Goal: Task Accomplishment & Management: Use online tool/utility

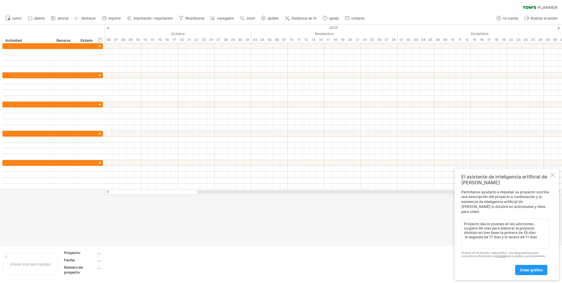
type textarea "Proyecto deLos jovenes en las adicciones , ocupare 46 dias para elaborar el pro…"
click at [522, 270] on font "crear gráfico" at bounding box center [531, 270] width 23 height 4
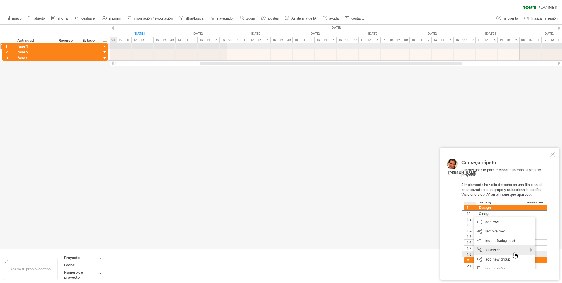
click at [104, 46] on div at bounding box center [105, 47] width 6 height 6
click at [105, 47] on div at bounding box center [105, 47] width 6 height 6
click at [104, 46] on div at bounding box center [105, 47] width 6 height 6
click at [27, 46] on font "fase 1" at bounding box center [23, 46] width 10 height 4
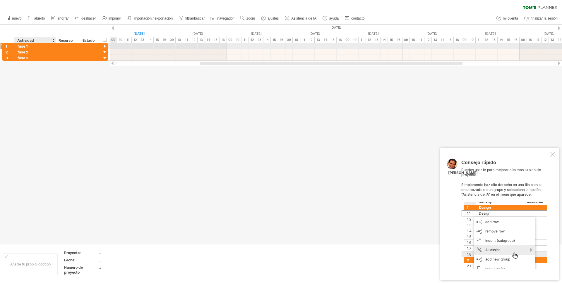
click at [27, 46] on font "fase 1" at bounding box center [23, 46] width 10 height 4
click at [552, 154] on div at bounding box center [552, 154] width 5 height 5
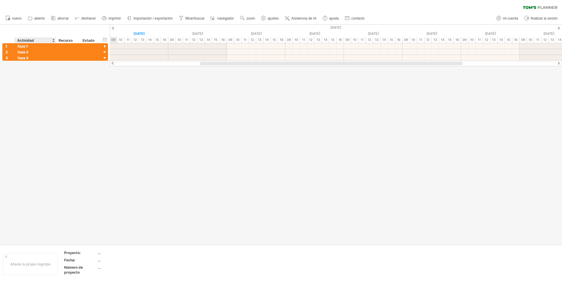
click at [53, 41] on div at bounding box center [53, 40] width 2 height 6
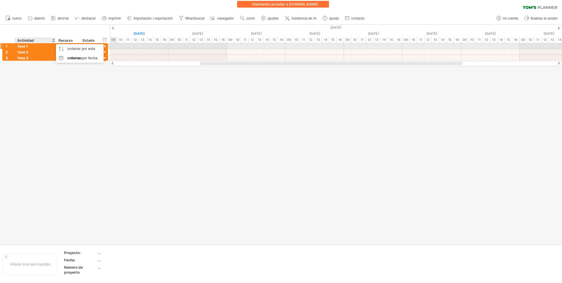
click at [43, 46] on div "fase 1" at bounding box center [35, 46] width 35 height 6
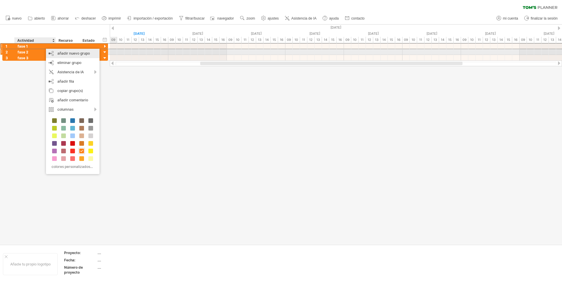
click at [63, 54] on font "añadir nuevo grupo" at bounding box center [73, 53] width 32 height 4
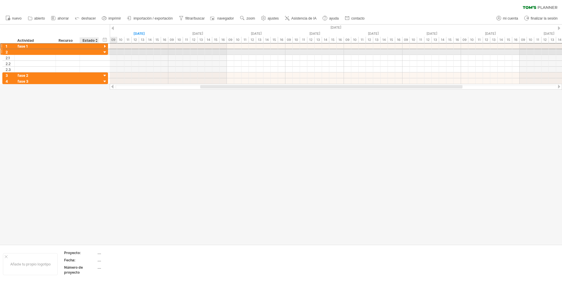
click at [105, 51] on div at bounding box center [105, 53] width 6 height 6
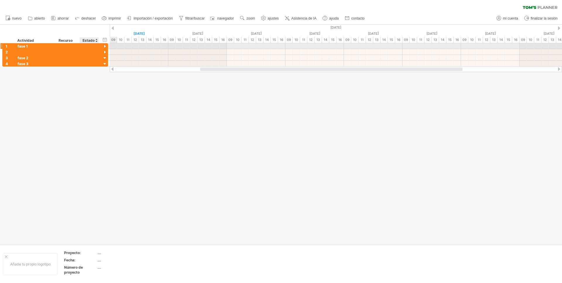
click at [106, 46] on div at bounding box center [105, 47] width 6 height 6
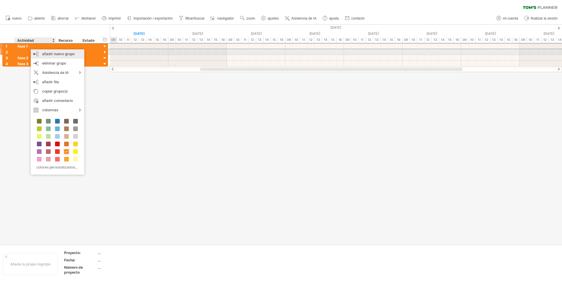
click at [42, 54] on div "añadir nuevo grupo" at bounding box center [58, 53] width 54 height 9
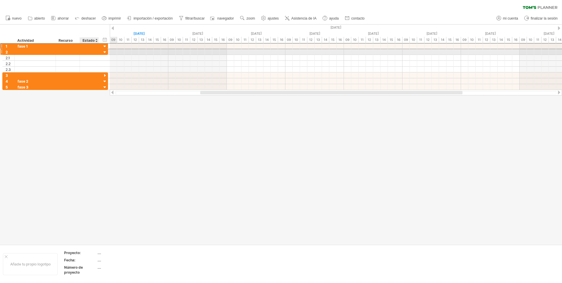
click at [104, 52] on div at bounding box center [105, 53] width 6 height 6
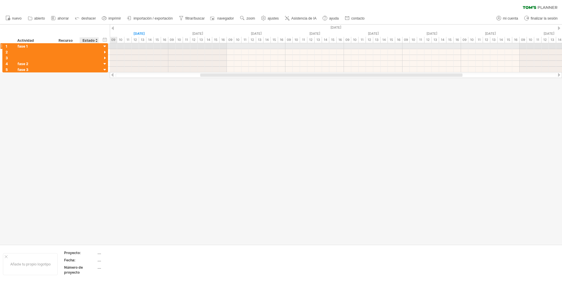
click at [104, 46] on div at bounding box center [105, 47] width 6 height 6
click at [2, 45] on div at bounding box center [1, 46] width 2 height 6
click at [3, 46] on div "1" at bounding box center [9, 46] width 12 height 6
click at [1, 46] on div at bounding box center [1, 46] width 2 height 6
click at [104, 47] on div at bounding box center [105, 47] width 6 height 6
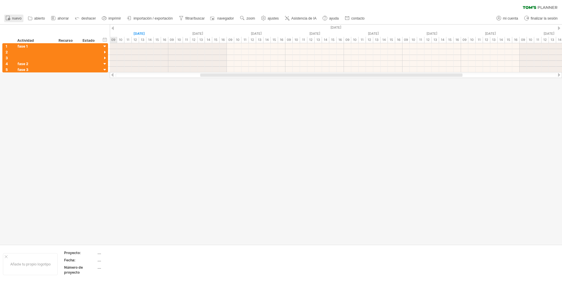
click at [11, 18] on link "nuevo" at bounding box center [13, 19] width 19 height 8
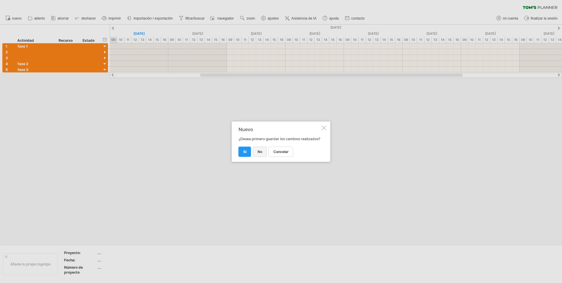
click at [258, 152] on font "No" at bounding box center [259, 152] width 5 height 4
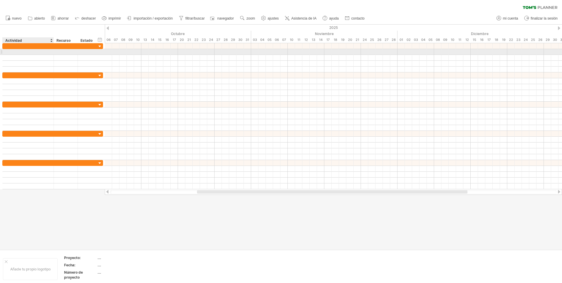
click at [9, 51] on div at bounding box center [28, 52] width 45 height 6
click at [7, 51] on div at bounding box center [28, 52] width 45 height 6
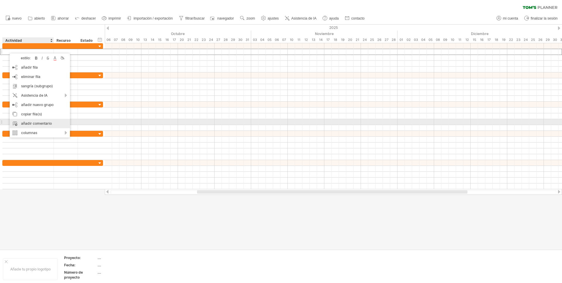
click at [32, 123] on font "añadir comentario" at bounding box center [36, 123] width 31 height 4
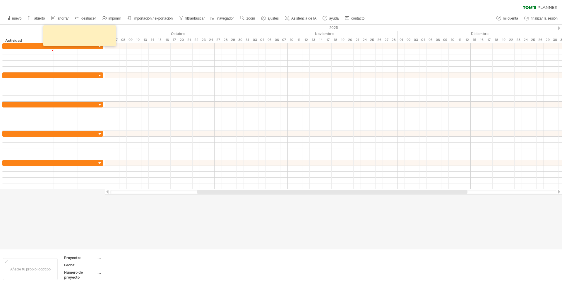
click at [81, 17] on link "deshacer" at bounding box center [85, 19] width 24 height 8
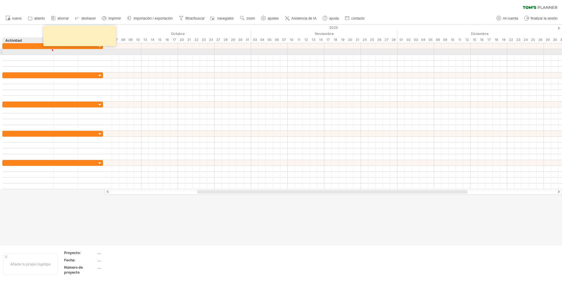
click at [7, 51] on div at bounding box center [28, 52] width 45 height 6
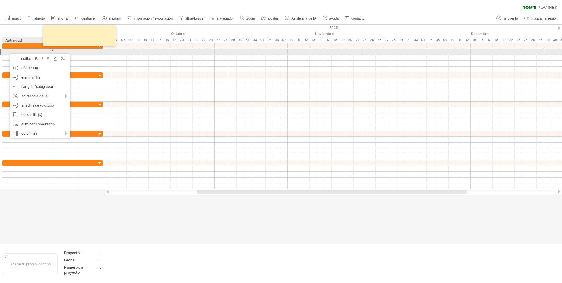
click at [9, 51] on div at bounding box center [28, 52] width 45 height 6
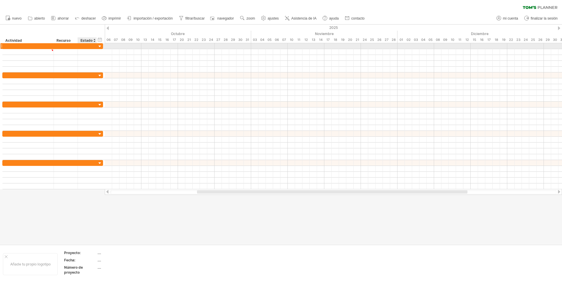
click at [100, 46] on div at bounding box center [100, 47] width 6 height 6
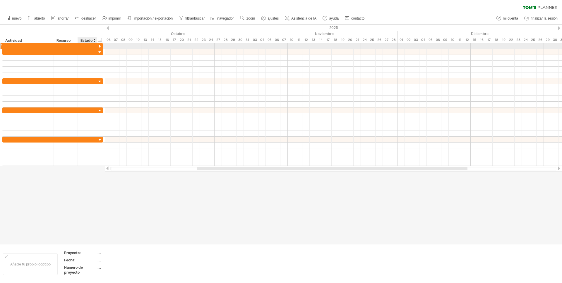
click at [100, 46] on div at bounding box center [100, 47] width 6 height 6
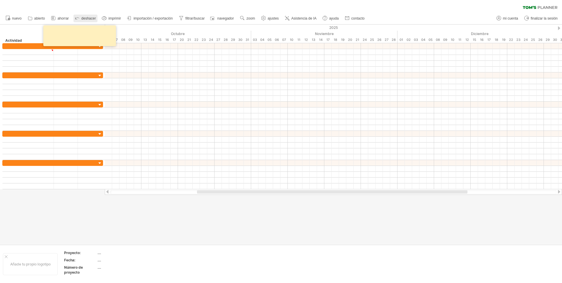
click at [76, 17] on icon at bounding box center [77, 18] width 6 height 6
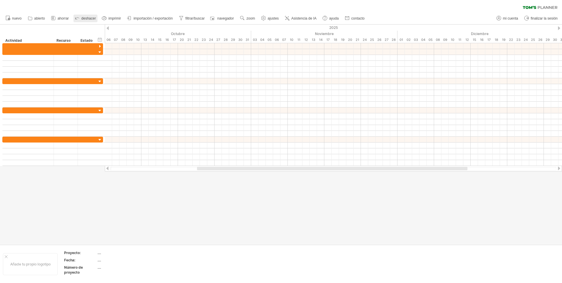
click at [77, 16] on icon at bounding box center [77, 18] width 6 height 6
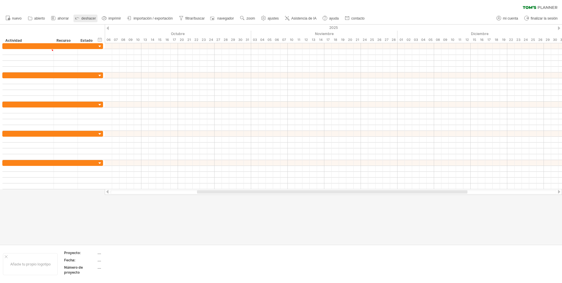
click at [77, 16] on icon at bounding box center [77, 18] width 6 height 6
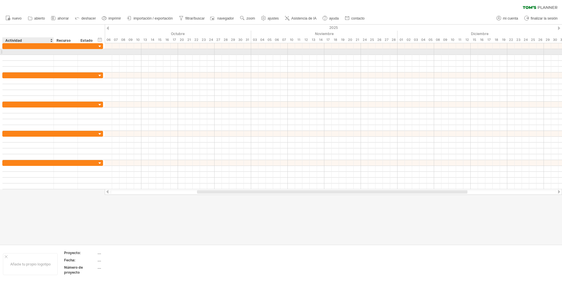
click at [9, 52] on div at bounding box center [28, 52] width 45 height 6
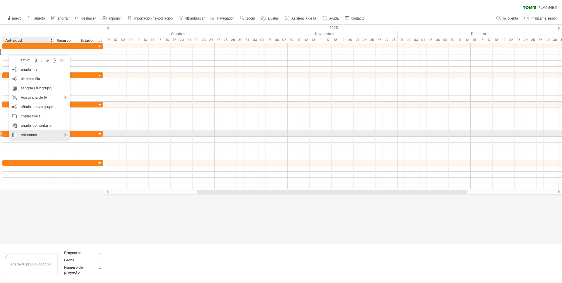
click at [65, 136] on div "columnas" at bounding box center [39, 134] width 60 height 9
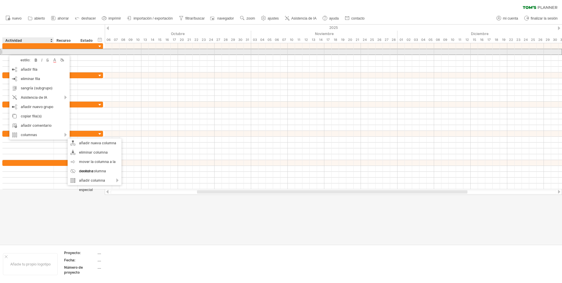
click at [5, 53] on div at bounding box center [28, 52] width 51 height 6
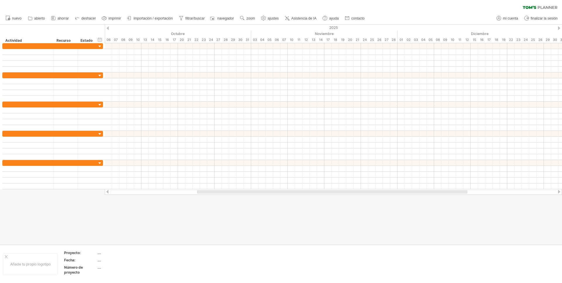
click at [140, 18] on font "importación / exportación" at bounding box center [152, 18] width 39 height 4
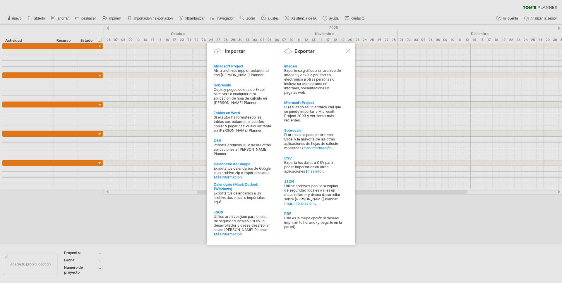
click at [348, 50] on div at bounding box center [348, 51] width 5 height 5
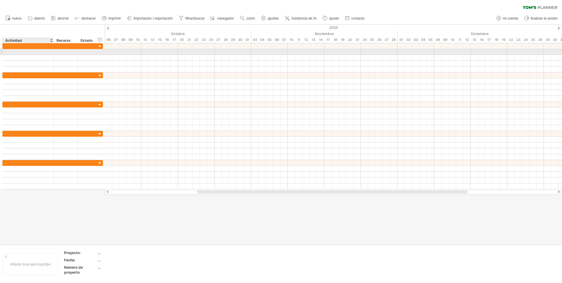
click at [30, 51] on div at bounding box center [28, 52] width 45 height 6
type input "***"
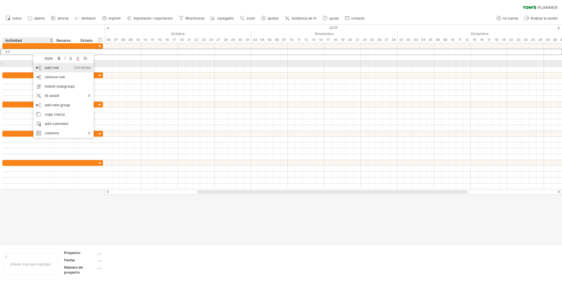
click at [43, 67] on div "add row Ctrl+Enter Cmd+Enter" at bounding box center [63, 67] width 60 height 9
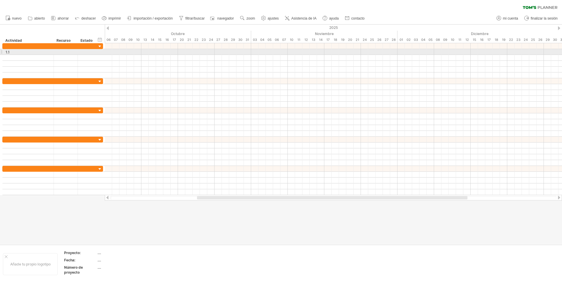
click at [1, 52] on div at bounding box center [1, 52] width 2 height 6
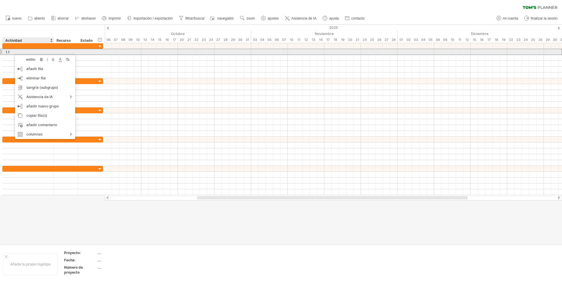
click at [12, 52] on div "1.1" at bounding box center [28, 52] width 45 height 6
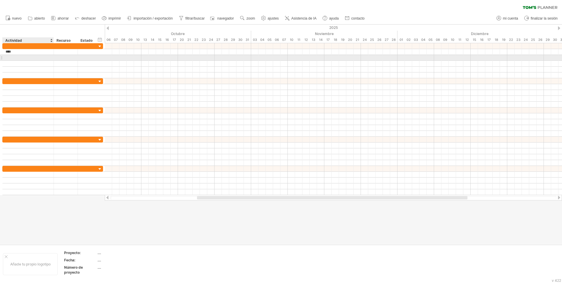
paste input "**********"
type input "**********"
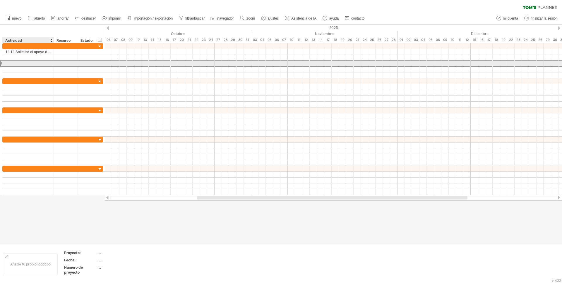
click at [32, 65] on div at bounding box center [28, 64] width 45 height 6
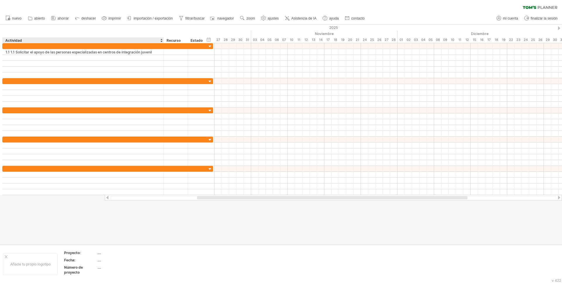
drag, startPoint x: 53, startPoint y: 39, endPoint x: 163, endPoint y: 41, distance: 110.0
click at [163, 41] on div at bounding box center [163, 40] width 2 height 6
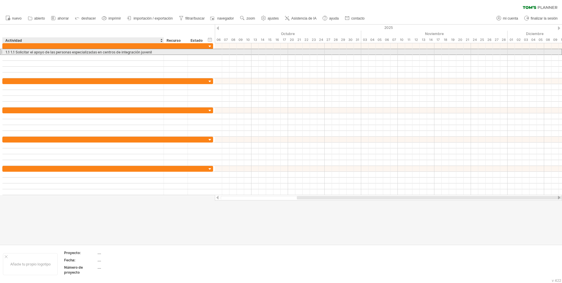
click at [9, 50] on font "1.1 1.1 Solicitar el apoyo de las personas especializadas en centros de integra…" at bounding box center [79, 52] width 146 height 4
click at [11, 52] on font "1.1 1.1 Solicitar el apoyo de las personas especializadas en centros de integra…" at bounding box center [79, 52] width 146 height 4
click at [18, 51] on font "1.1 1.1 Solicitar el apoyo de las personas especializadas en centros de integra…" at bounding box center [79, 52] width 146 height 4
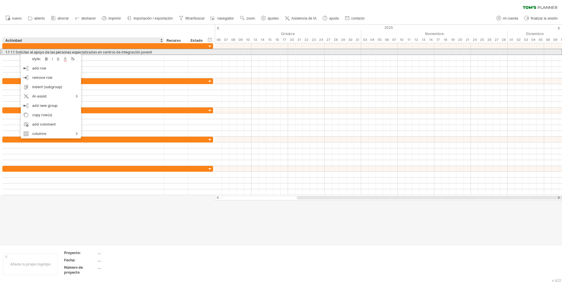
click at [18, 51] on font "1.1 1.1 Solicitar el apoyo de las personas especializadas en centros de integra…" at bounding box center [79, 52] width 146 height 4
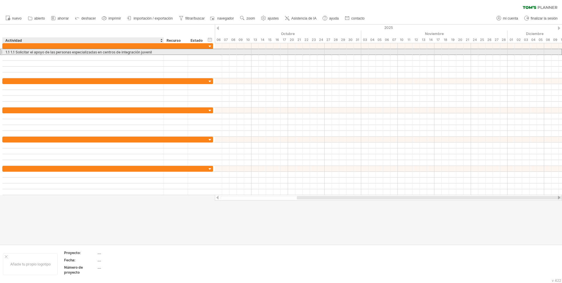
click at [13, 51] on font "1.1 1.1 Solicitar el apoyo de las personas especializadas en centros de integra…" at bounding box center [79, 52] width 146 height 4
click at [2, 51] on div at bounding box center [1, 52] width 2 height 6
click at [8, 52] on font "1.1 1.1 Solicitar el apoyo de las personas especializadas en centros de integra…" at bounding box center [79, 52] width 146 height 4
click at [145, 52] on font "1.1 1.1 Solicitar el apoyo de las personas especializadas en centros de integra…" at bounding box center [79, 52] width 146 height 4
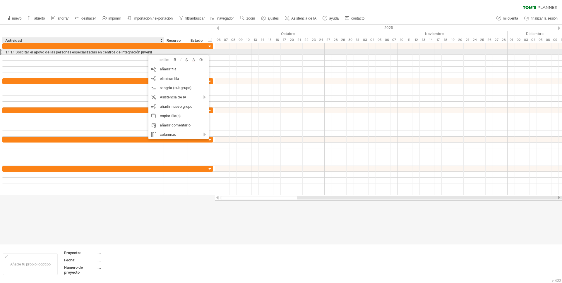
click at [144, 52] on font "1.1 1.1 Solicitar el apoyo de las personas especializadas en centros de integra…" at bounding box center [79, 52] width 146 height 4
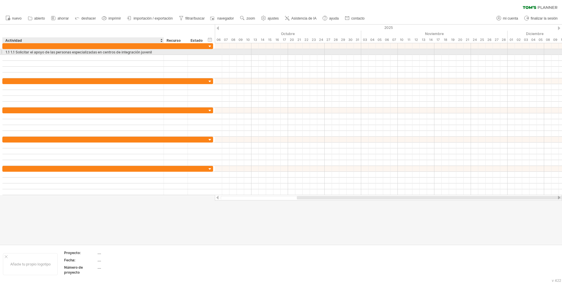
click at [140, 52] on font "1.1 1.1 Solicitar el apoyo de las personas especializadas en centros de integra…" at bounding box center [79, 52] width 146 height 4
click at [2, 51] on div at bounding box center [1, 52] width 2 height 6
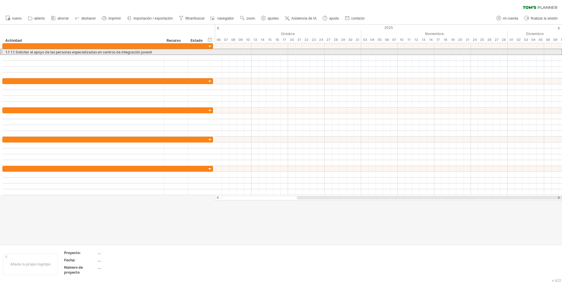
click at [2, 51] on div at bounding box center [1, 52] width 2 height 6
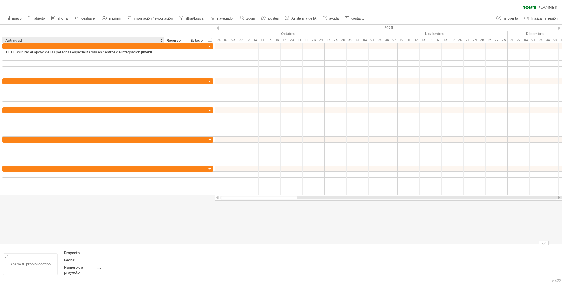
click at [21, 265] on font "Añade tu propio logotipo" at bounding box center [30, 264] width 40 height 4
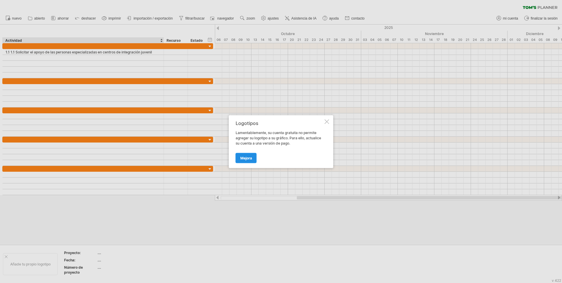
click at [240, 159] on font "Mejora" at bounding box center [246, 158] width 12 height 4
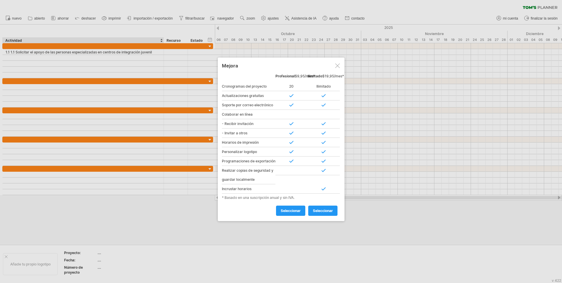
click at [336, 64] on div at bounding box center [337, 65] width 5 height 5
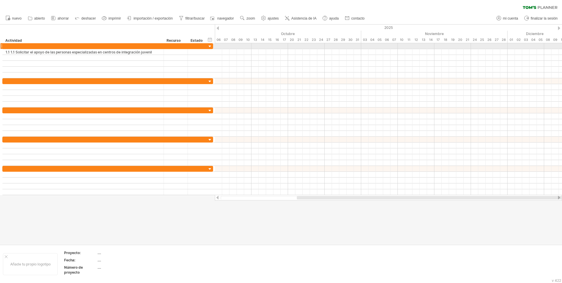
click at [209, 46] on div at bounding box center [210, 47] width 6 height 6
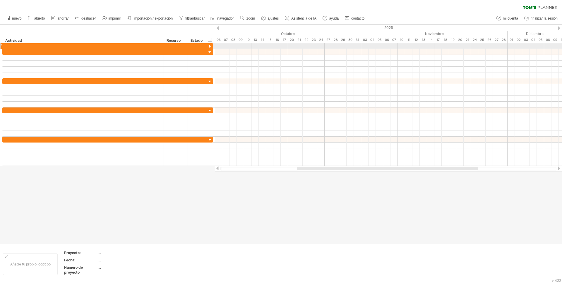
click at [209, 46] on div at bounding box center [210, 47] width 6 height 6
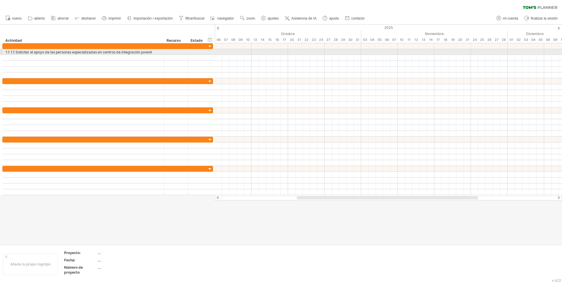
click at [1, 51] on div at bounding box center [1, 52] width 2 height 6
click at [2, 51] on div at bounding box center [1, 52] width 2 height 6
click at [13, 52] on font "1.1 1.1 Solicitar el apoyo de las personas especializadas en centros de integra…" at bounding box center [79, 52] width 146 height 4
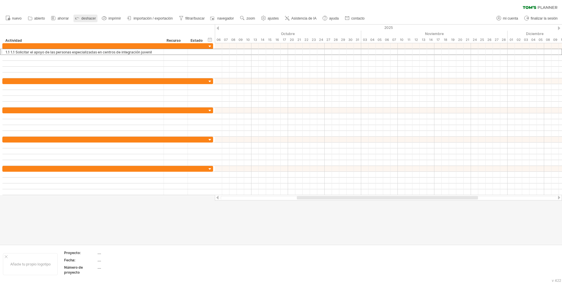
click at [90, 18] on font "deshacer" at bounding box center [88, 18] width 14 height 4
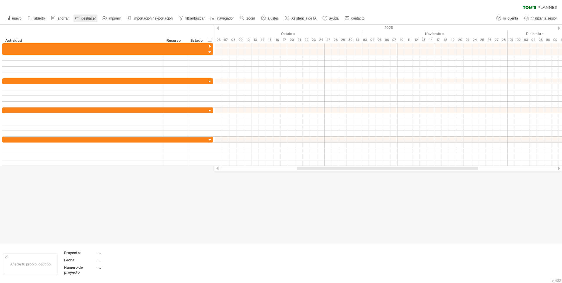
click at [88, 17] on font "deshacer" at bounding box center [88, 18] width 14 height 4
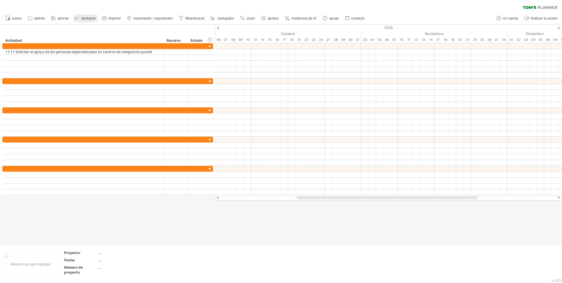
click at [88, 17] on font "deshacer" at bounding box center [88, 18] width 14 height 4
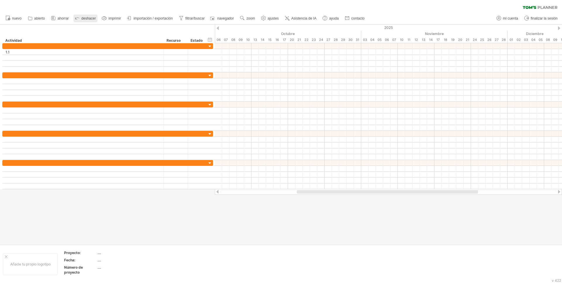
click at [88, 17] on font "deshacer" at bounding box center [88, 18] width 14 height 4
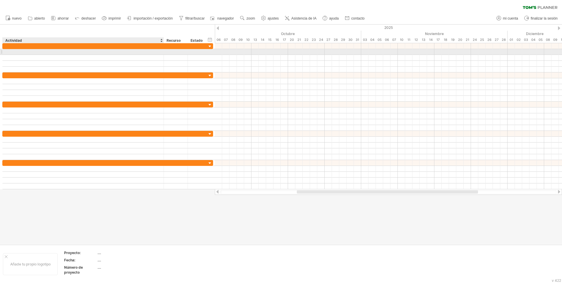
click at [5, 51] on div at bounding box center [83, 52] width 161 height 6
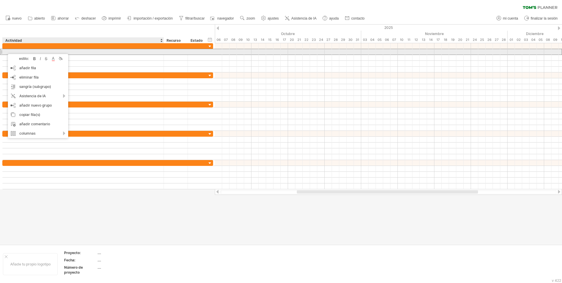
click at [5, 53] on div at bounding box center [83, 52] width 161 height 6
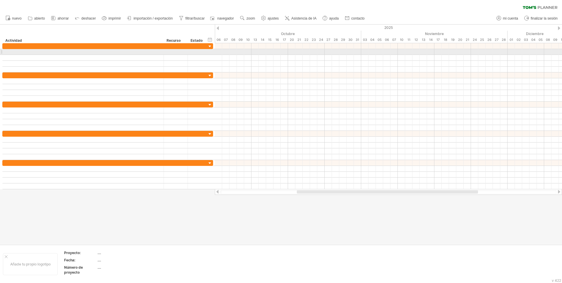
click at [2, 52] on div at bounding box center [1, 52] width 2 height 6
click at [8, 51] on div at bounding box center [83, 52] width 155 height 6
paste input "**********"
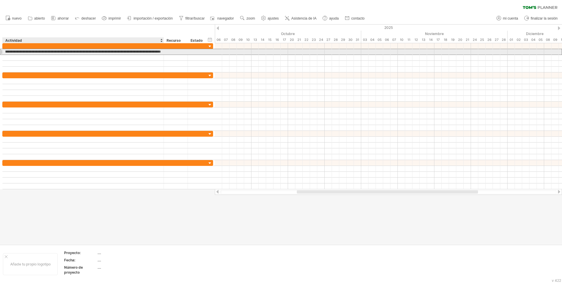
scroll to position [0, 364]
drag, startPoint x: 8, startPoint y: 50, endPoint x: 162, endPoint y: 52, distance: 153.9
click at [162, 52] on div "**********" at bounding box center [83, 52] width 161 height 6
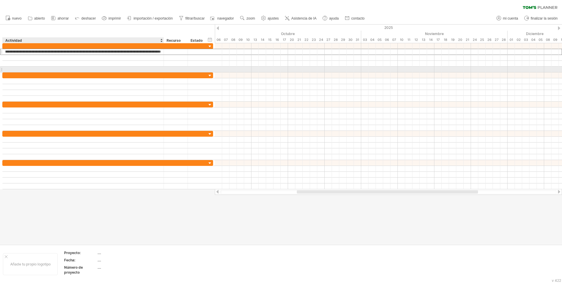
drag, startPoint x: 141, startPoint y: 51, endPoint x: 127, endPoint y: 71, distance: 24.6
click at [127, 71] on div "**********" at bounding box center [107, 57] width 211 height 29
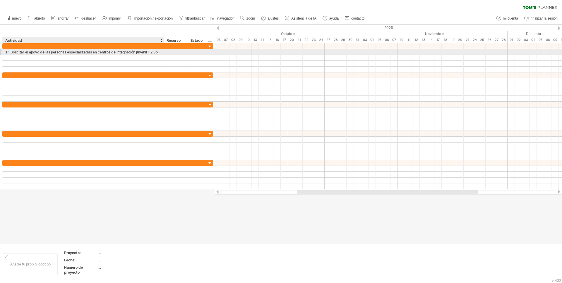
click at [11, 51] on font "1.1 Solicitar el apoyo de las personas especializadas en centros de integración…" at bounding box center [262, 52] width 513 height 5
click at [149, 51] on font "1.1 Solicitar el apoyo de las personas especializadas en centros de integración…" at bounding box center [262, 52] width 513 height 5
click at [2, 51] on div at bounding box center [1, 52] width 2 height 6
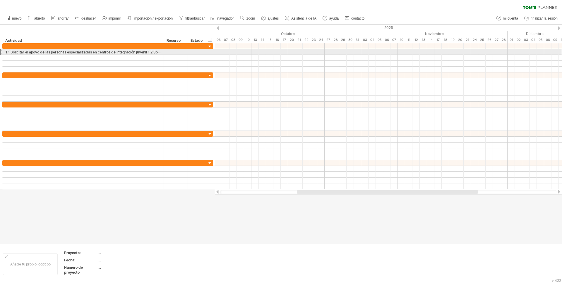
click at [4, 51] on div "**********" at bounding box center [83, 52] width 161 height 6
click at [7, 51] on font "1.1 Solicitar el apoyo de las personas especializadas en centros de integración…" at bounding box center [262, 52] width 513 height 5
click at [20, 51] on font "1.1 Solicitar el apoyo de las personas especializadas en centros de integración…" at bounding box center [262, 52] width 513 height 5
click at [151, 51] on font "1.1 Solicitar el apoyo de las personas especializadas en centros de integración…" at bounding box center [262, 52] width 513 height 5
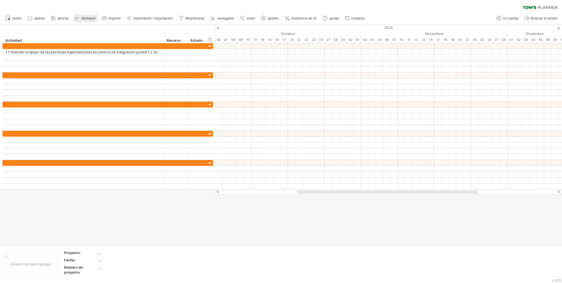
click at [81, 18] on link "deshacer" at bounding box center [85, 19] width 24 height 8
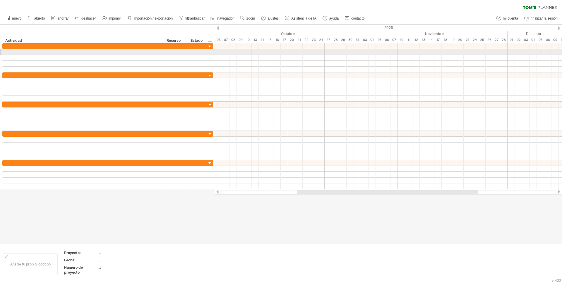
click at [1, 51] on div at bounding box center [1, 52] width 2 height 6
click at [6, 52] on div at bounding box center [83, 52] width 155 height 6
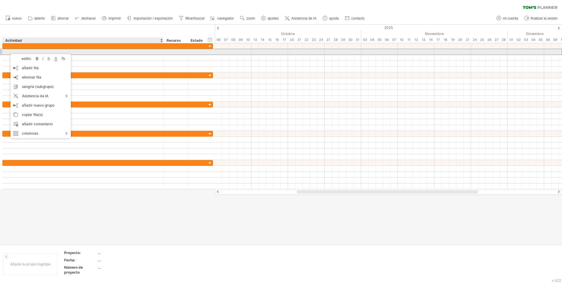
click at [7, 51] on div at bounding box center [83, 52] width 155 height 6
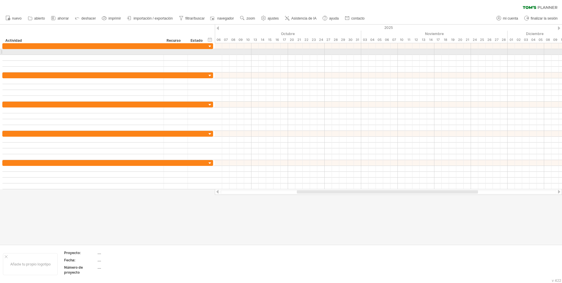
click at [2, 52] on div at bounding box center [1, 52] width 2 height 6
click at [3, 52] on div at bounding box center [83, 52] width 161 height 6
click at [1, 52] on div at bounding box center [1, 52] width 2 height 6
click at [4, 52] on div at bounding box center [83, 52] width 161 height 6
click at [2, 52] on div at bounding box center [1, 52] width 2 height 6
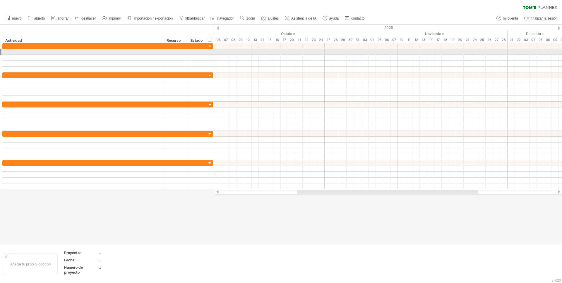
click at [2, 52] on div at bounding box center [1, 52] width 2 height 6
click at [9, 51] on div at bounding box center [83, 52] width 155 height 6
click at [0, 0] on input "text" at bounding box center [0, 0] width 0 height 0
paste input "**********"
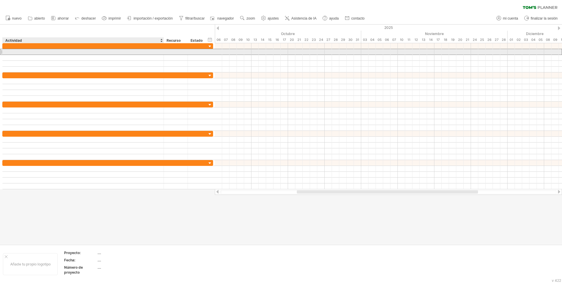
type input "**********"
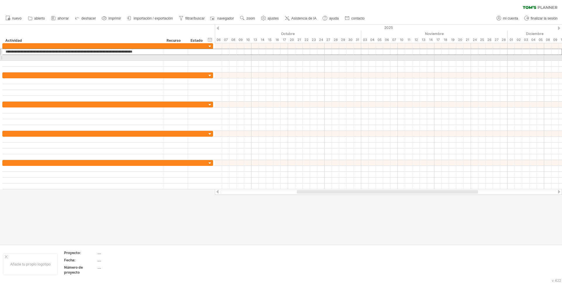
click at [2, 58] on div at bounding box center [1, 58] width 2 height 6
click at [1, 59] on div at bounding box center [1, 58] width 2 height 6
click at [2, 57] on div at bounding box center [1, 58] width 2 height 6
click at [2, 58] on div at bounding box center [1, 58] width 2 height 6
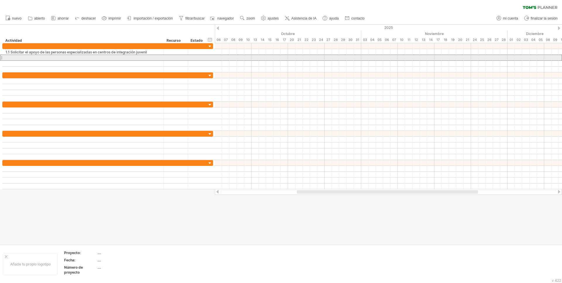
click at [2, 58] on div at bounding box center [1, 58] width 2 height 6
click at [5, 57] on div at bounding box center [83, 58] width 161 height 6
click at [2, 58] on div at bounding box center [1, 58] width 2 height 6
click at [5, 57] on div at bounding box center [83, 58] width 161 height 6
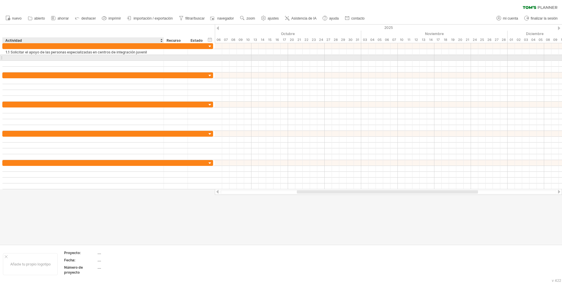
click at [5, 57] on div at bounding box center [83, 58] width 161 height 6
click at [4, 58] on div at bounding box center [83, 58] width 161 height 6
click at [2, 58] on div at bounding box center [1, 58] width 2 height 6
click at [13, 58] on div at bounding box center [83, 58] width 155 height 6
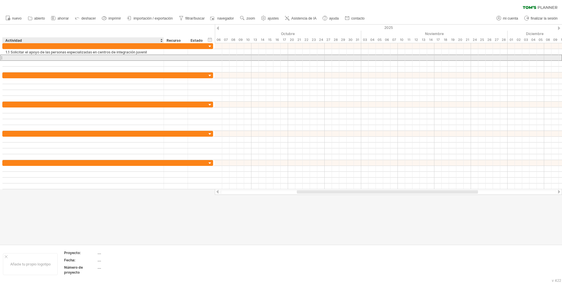
paste input "**********"
type input "**********"
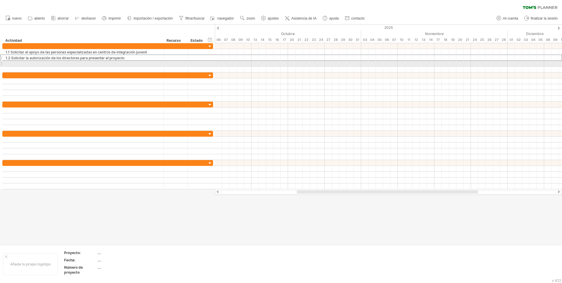
click at [4, 63] on div at bounding box center [83, 64] width 161 height 6
click at [1, 64] on div at bounding box center [1, 64] width 2 height 6
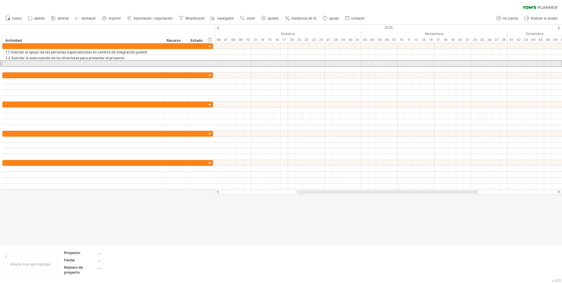
click at [4, 63] on div at bounding box center [83, 64] width 161 height 6
click at [6, 63] on div at bounding box center [83, 64] width 155 height 6
paste input "**********"
type input "**********"
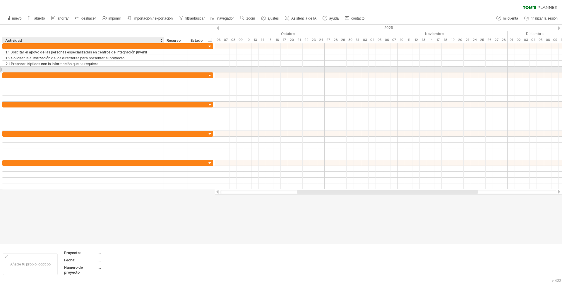
click at [5, 68] on div at bounding box center [83, 70] width 161 height 6
click at [1, 69] on div at bounding box center [1, 69] width 2 height 6
click at [7, 69] on div at bounding box center [83, 70] width 155 height 6
paste input "**********"
type input "**********"
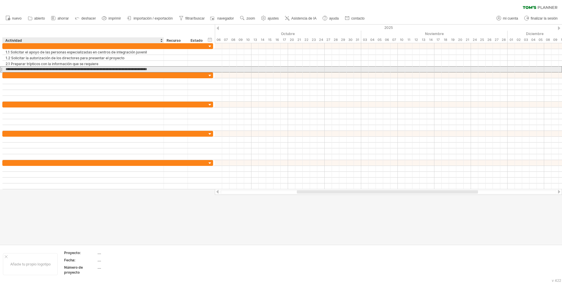
scroll to position [0, 6]
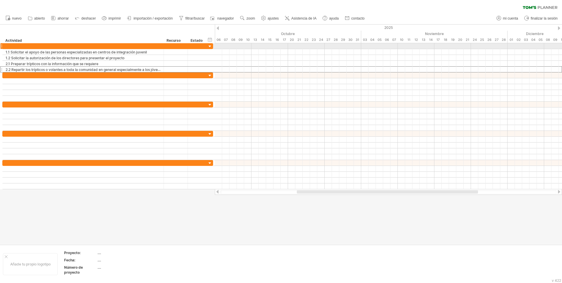
click at [2, 46] on div at bounding box center [1, 46] width 2 height 6
click at [4, 46] on div at bounding box center [83, 46] width 161 height 6
click at [6, 46] on div at bounding box center [83, 46] width 155 height 6
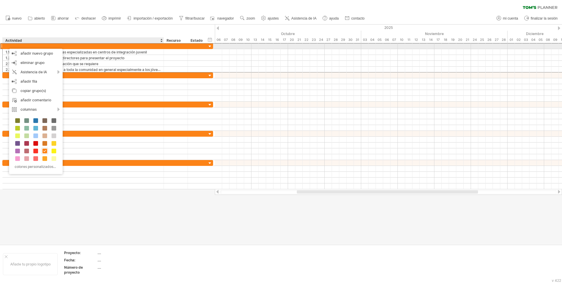
click at [5, 46] on div at bounding box center [83, 46] width 161 height 6
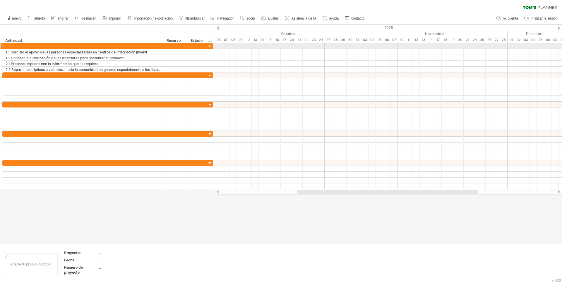
click at [2, 46] on div at bounding box center [1, 46] width 2 height 6
click at [4, 46] on div at bounding box center [83, 46] width 161 height 6
click at [2, 45] on div at bounding box center [1, 46] width 2 height 6
click at [6, 45] on div at bounding box center [83, 46] width 155 height 6
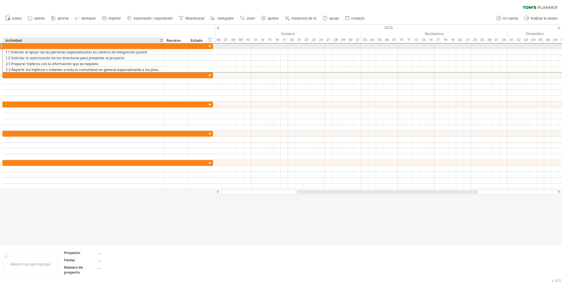
paste input "**********"
type input "**********"
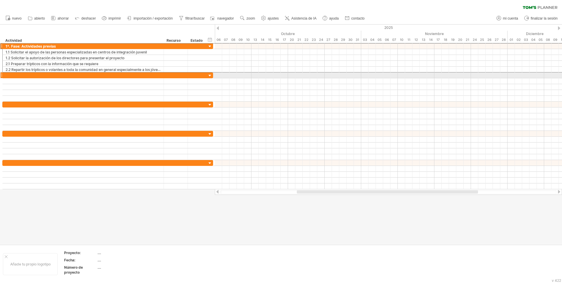
click at [2, 75] on div at bounding box center [1, 75] width 2 height 6
click at [5, 75] on div at bounding box center [83, 76] width 161 height 6
click at [3, 75] on div at bounding box center [83, 76] width 161 height 6
click at [1, 75] on div at bounding box center [1, 75] width 2 height 6
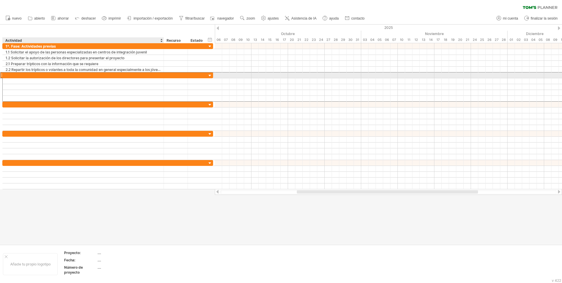
click at [4, 75] on div at bounding box center [83, 76] width 161 height 6
click at [8, 74] on div at bounding box center [83, 76] width 155 height 6
paste input "**********"
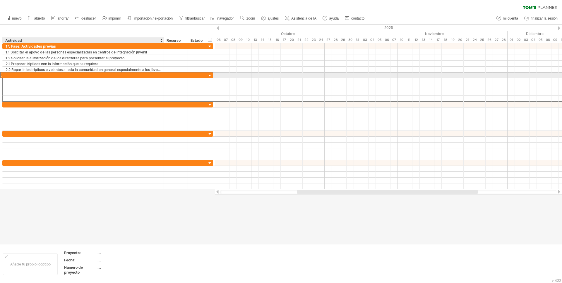
type input "**********"
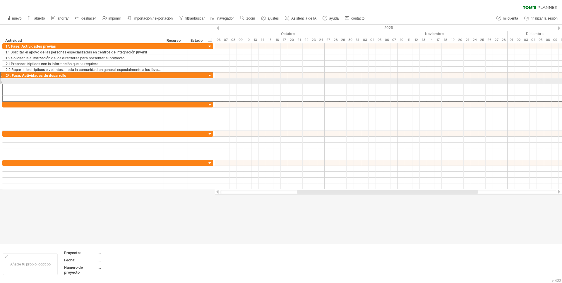
click at [1, 82] on div at bounding box center [1, 81] width 2 height 6
click at [6, 82] on div at bounding box center [83, 81] width 155 height 6
paste input "**********"
type input "**********"
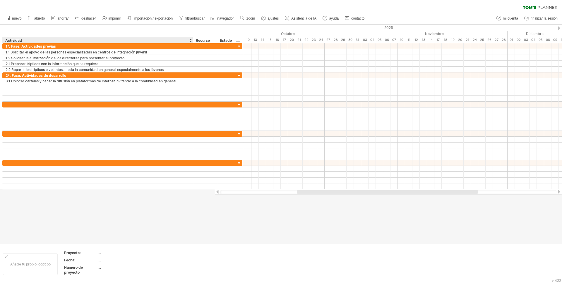
drag, startPoint x: 163, startPoint y: 41, endPoint x: 192, endPoint y: 41, distance: 29.0
click at [192, 41] on div at bounding box center [193, 40] width 2 height 6
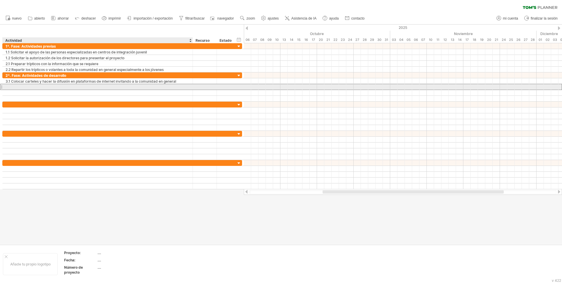
click at [6, 86] on div at bounding box center [98, 87] width 184 height 6
paste input "**********"
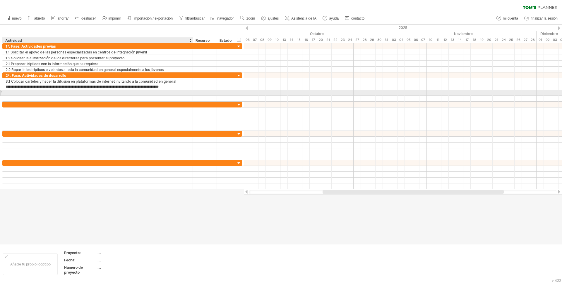
scroll to position [0, 0]
type input "**********"
click at [11, 93] on div at bounding box center [98, 93] width 184 height 6
click at [5, 93] on div at bounding box center [98, 93] width 190 height 6
click at [1, 93] on div at bounding box center [1, 93] width 2 height 6
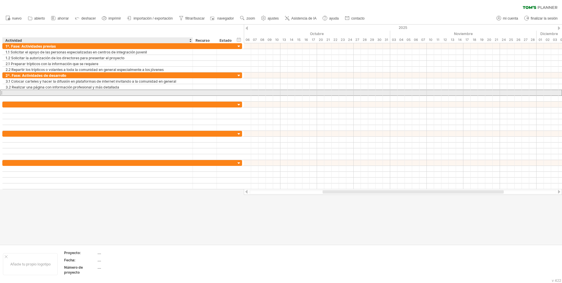
click at [7, 92] on div at bounding box center [98, 93] width 184 height 6
paste input "**********"
type input "**********"
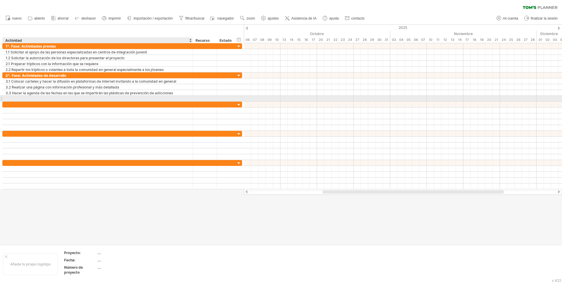
click at [6, 98] on div at bounding box center [98, 99] width 184 height 6
paste input "**********"
type input "**********"
click at [176, 97] on input "**********" at bounding box center [98, 99] width 184 height 6
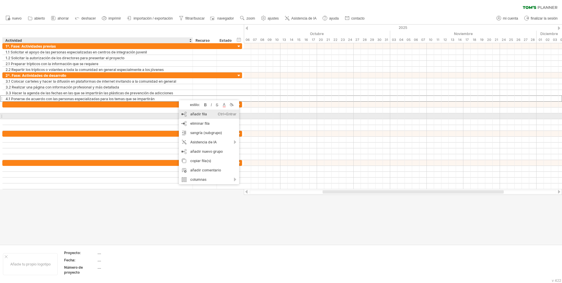
click at [196, 114] on font "añadir fila" at bounding box center [198, 114] width 17 height 4
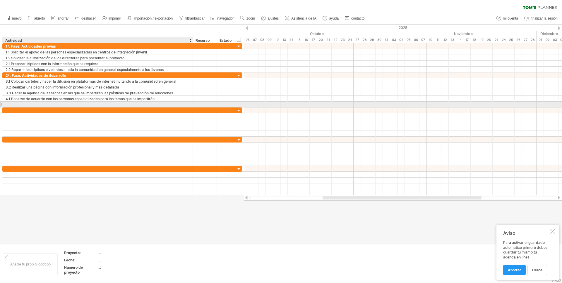
click at [6, 104] on div at bounding box center [98, 105] width 184 height 6
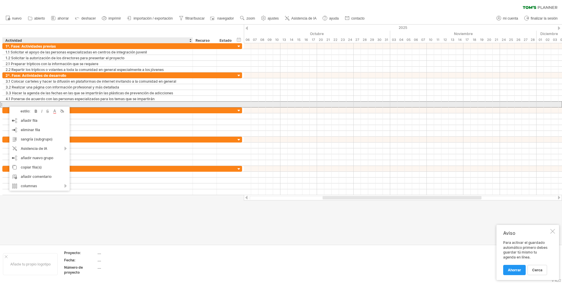
click at [6, 104] on div at bounding box center [98, 105] width 184 height 6
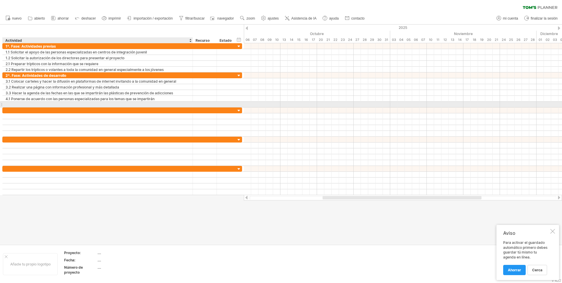
paste input "**********"
type input "**********"
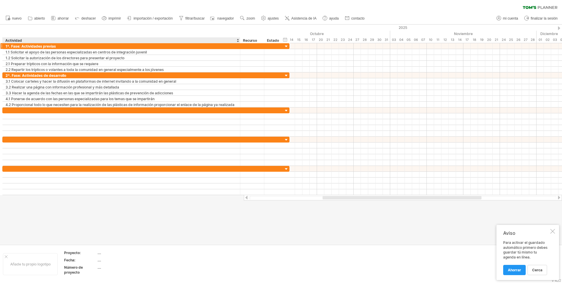
drag, startPoint x: 192, startPoint y: 40, endPoint x: 239, endPoint y: 46, distance: 47.8
click at [239, 46] on div "Intentando acceder a [DOMAIN_NAME] . Conectado de nuevo... 0% borrar filtro" at bounding box center [281, 141] width 562 height 283
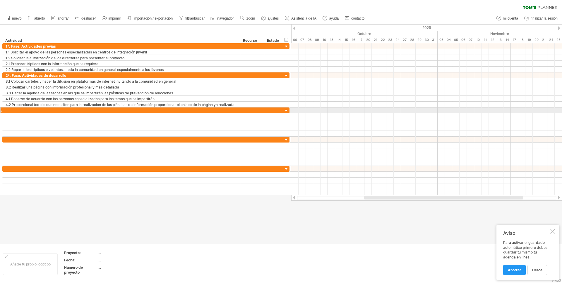
click at [10, 109] on div at bounding box center [121, 111] width 231 height 6
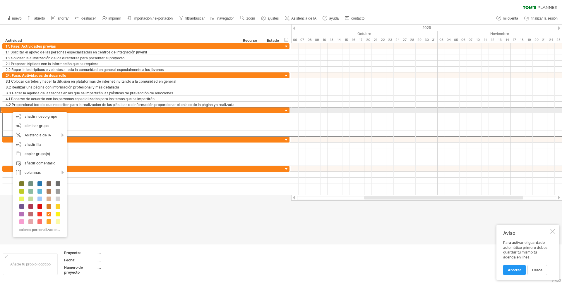
click at [9, 109] on div at bounding box center [121, 111] width 231 height 6
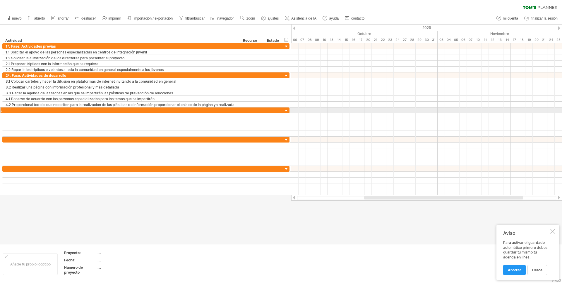
paste input "**********"
type input "**********"
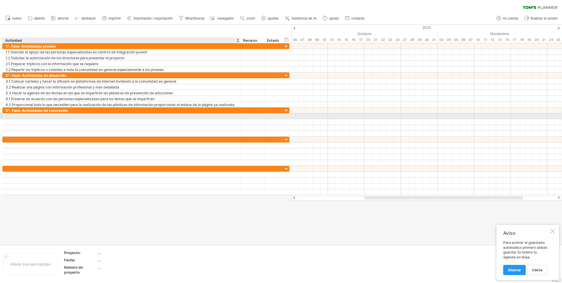
click at [6, 116] on div at bounding box center [121, 117] width 231 height 6
paste input "**********"
type input "**********"
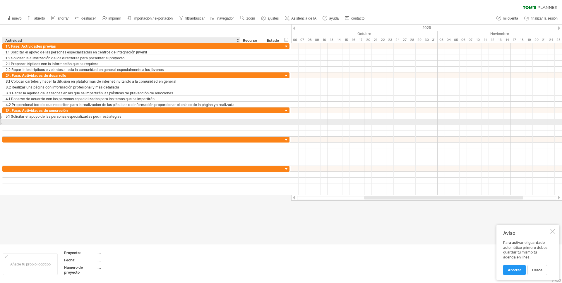
click at [8, 122] on div at bounding box center [121, 122] width 231 height 6
paste input "**********"
type input "**********"
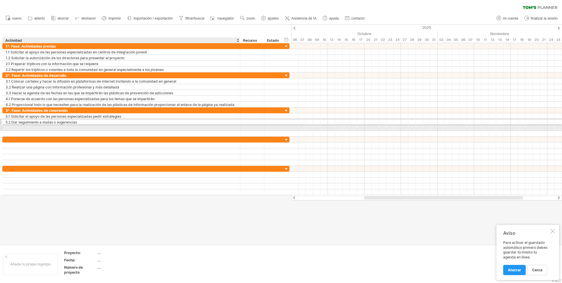
click at [8, 128] on div at bounding box center [121, 128] width 231 height 6
paste input "**********"
type input "**********"
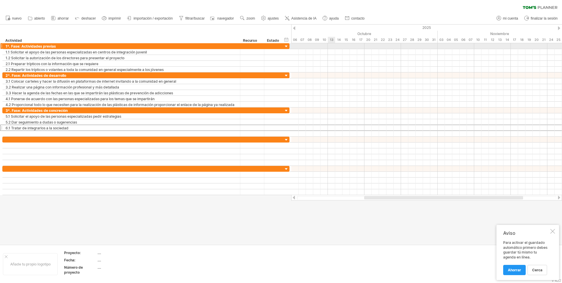
click at [331, 47] on div at bounding box center [426, 46] width 271 height 6
click at [332, 45] on div at bounding box center [426, 46] width 271 height 6
click at [295, 28] on div at bounding box center [294, 28] width 2 height 4
click at [558, 28] on div at bounding box center [559, 28] width 2 height 4
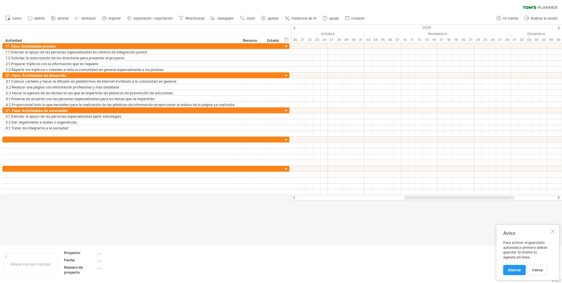
click at [293, 28] on div at bounding box center [294, 28] width 2 height 4
click at [330, 43] on div "Intentando acceder a [DOMAIN_NAME] . Conectado de nuevo... 0% borrar filtro" at bounding box center [281, 141] width 562 height 283
click at [294, 198] on div at bounding box center [293, 198] width 5 height 4
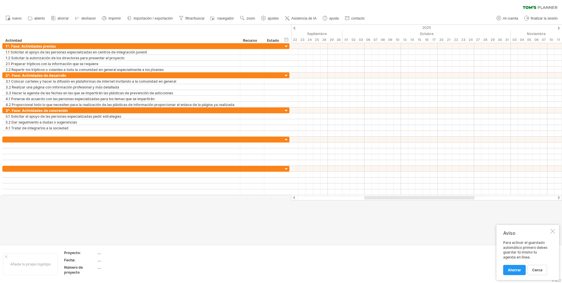
click at [558, 29] on div at bounding box center [559, 28] width 2 height 4
click at [286, 40] on div "ocultar inicio/fin/duración mostrar inicio/fin/duración" at bounding box center [286, 40] width 6 height 6
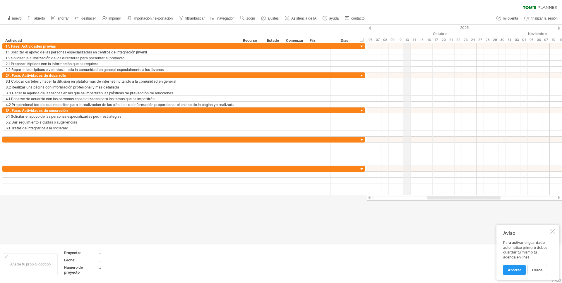
click at [408, 40] on font "13" at bounding box center [407, 40] width 4 height 4
click at [360, 40] on div "ocultar inicio/fin/duración mostrar inicio/fin/duración" at bounding box center [362, 40] width 6 height 6
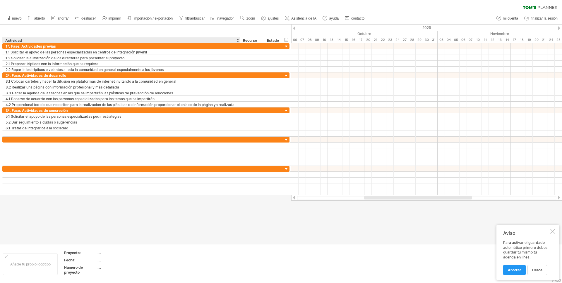
click at [99, 254] on font "...." at bounding box center [99, 253] width 4 height 4
click at [98, 260] on font "...." at bounding box center [99, 260] width 4 height 4
click at [99, 262] on font "...." at bounding box center [99, 260] width 4 height 4
click at [100, 270] on font "...." at bounding box center [99, 268] width 4 height 4
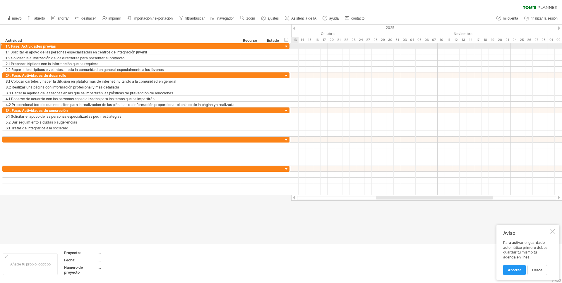
drag, startPoint x: 331, startPoint y: 39, endPoint x: 295, endPoint y: 44, distance: 36.3
click at [295, 44] on div "Intentando acceder a [DOMAIN_NAME] . Conectado de nuevo... 0% borrar filtro" at bounding box center [281, 141] width 562 height 283
click at [316, 47] on div at bounding box center [426, 46] width 271 height 6
click at [293, 45] on div at bounding box center [426, 46] width 271 height 6
drag, startPoint x: 295, startPoint y: 46, endPoint x: 310, endPoint y: 46, distance: 15.5
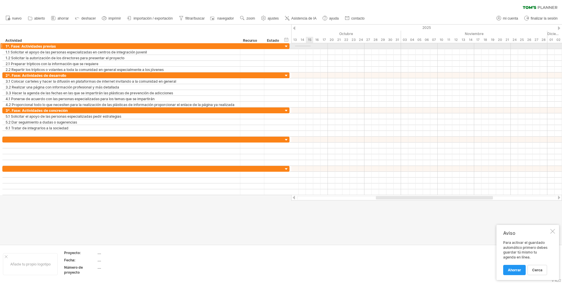
click at [310, 46] on div at bounding box center [426, 46] width 271 height 6
click at [299, 46] on div at bounding box center [426, 46] width 271 height 6
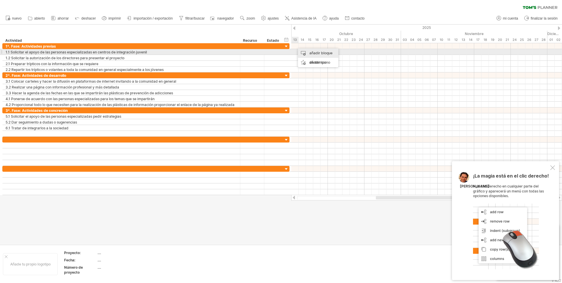
click at [317, 52] on font "añadir bloque de tiempo" at bounding box center [320, 58] width 23 height 14
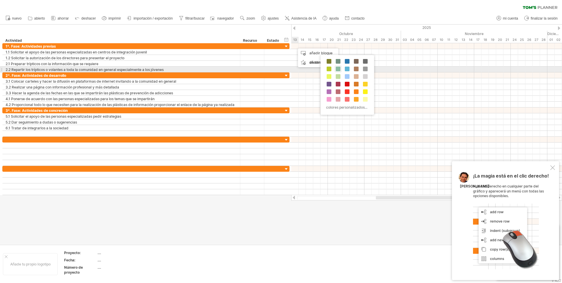
click at [337, 68] on span at bounding box center [338, 69] width 5 height 5
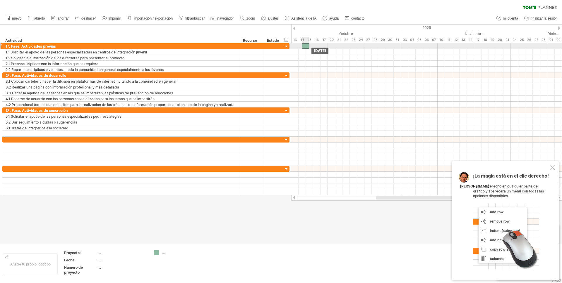
drag, startPoint x: 299, startPoint y: 46, endPoint x: 307, endPoint y: 46, distance: 8.2
click at [307, 46] on div at bounding box center [305, 46] width 7 height 6
drag, startPoint x: 294, startPoint y: 44, endPoint x: 303, endPoint y: 44, distance: 9.7
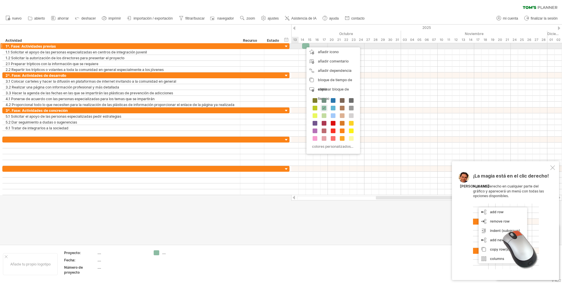
click at [295, 44] on div at bounding box center [426, 46] width 271 height 6
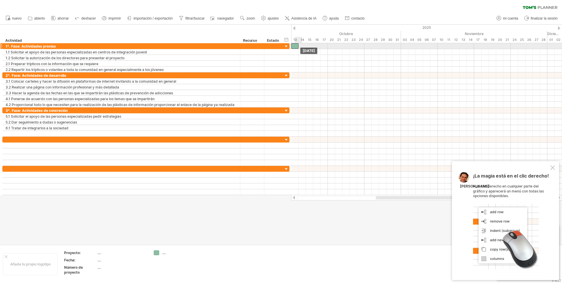
drag, startPoint x: 304, startPoint y: 45, endPoint x: 295, endPoint y: 46, distance: 9.4
click at [295, 46] on div at bounding box center [294, 46] width 7 height 6
drag, startPoint x: 298, startPoint y: 46, endPoint x: 312, endPoint y: 46, distance: 13.2
click at [312, 46] on div at bounding box center [302, 46] width 22 height 6
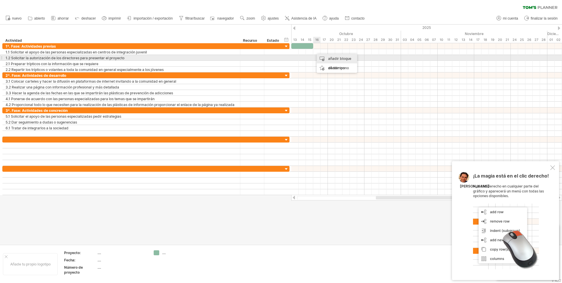
click at [329, 58] on font "añadir bloque de tiempo" at bounding box center [339, 63] width 23 height 14
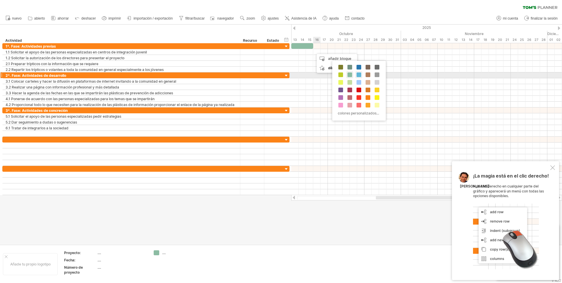
click at [358, 75] on span at bounding box center [358, 75] width 5 height 5
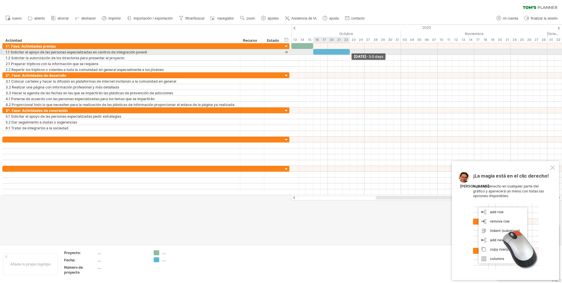
drag, startPoint x: 321, startPoint y: 51, endPoint x: 349, endPoint y: 54, distance: 28.5
click at [349, 54] on span at bounding box center [349, 52] width 2 height 6
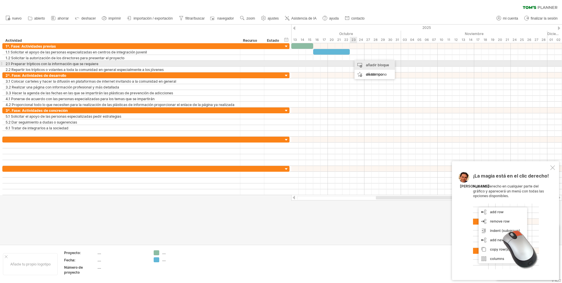
click at [361, 64] on div "añadir bloque de tiempo" at bounding box center [374, 70] width 40 height 19
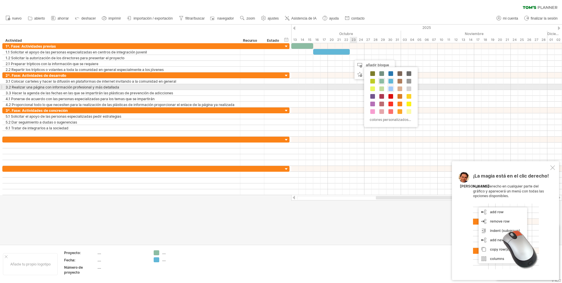
click at [391, 89] on span at bounding box center [390, 89] width 5 height 5
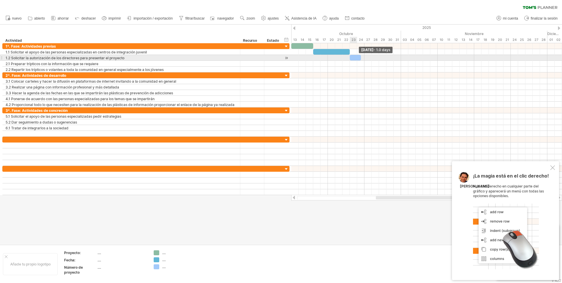
click at [358, 57] on div at bounding box center [355, 58] width 11 height 6
drag, startPoint x: 361, startPoint y: 59, endPoint x: 385, endPoint y: 57, distance: 24.0
click at [385, 57] on span at bounding box center [386, 58] width 2 height 6
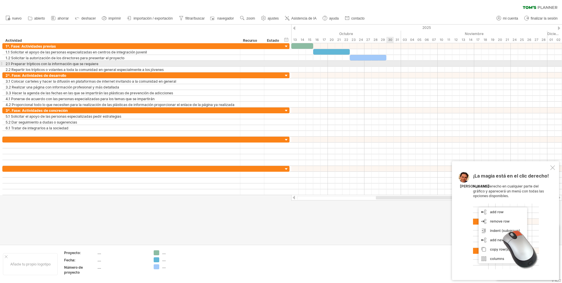
click at [388, 62] on div at bounding box center [426, 64] width 271 height 6
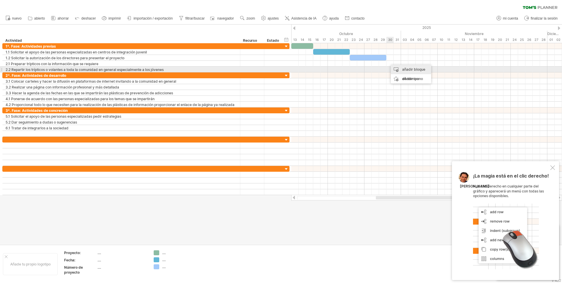
click at [395, 68] on div "añadir bloque de tiempo" at bounding box center [411, 74] width 40 height 19
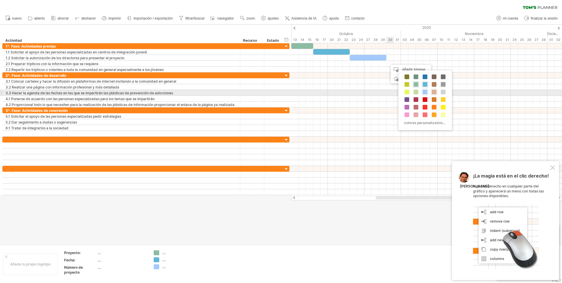
click at [434, 90] on span at bounding box center [434, 92] width 5 height 5
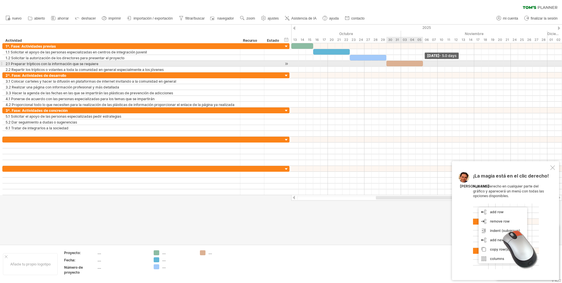
drag, startPoint x: 393, startPoint y: 64, endPoint x: 423, endPoint y: 63, distance: 29.3
click at [423, 63] on span at bounding box center [423, 64] width 2 height 6
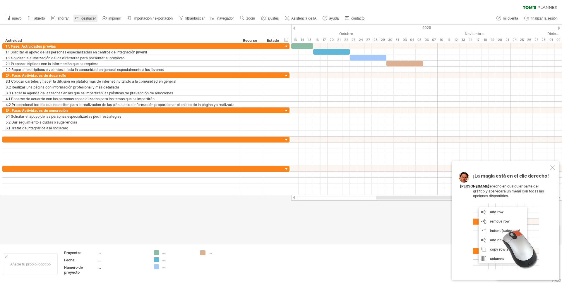
click at [84, 18] on font "deshacer" at bounding box center [88, 18] width 14 height 4
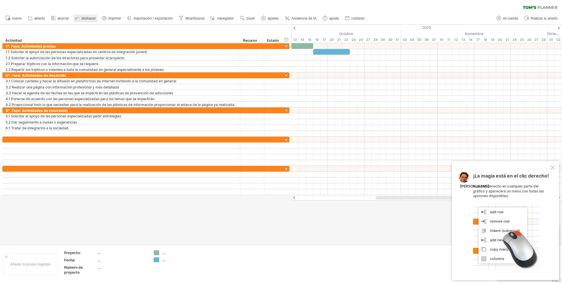
click at [84, 18] on font "deshacer" at bounding box center [88, 18] width 14 height 4
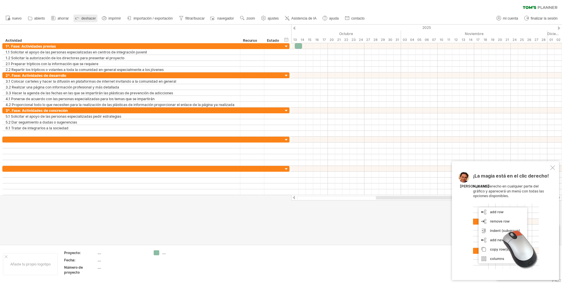
click at [84, 18] on font "deshacer" at bounding box center [88, 18] width 14 height 4
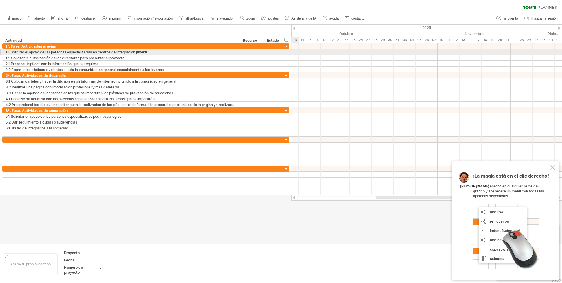
click at [296, 51] on div at bounding box center [426, 52] width 271 height 6
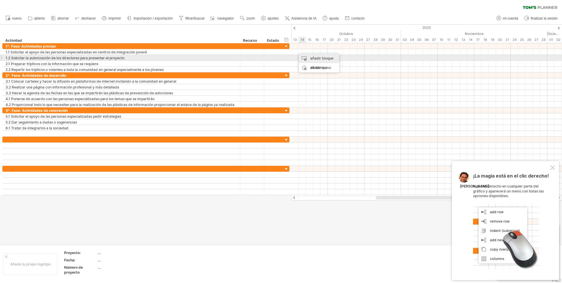
click at [312, 58] on font "añadir bloque de tiempo" at bounding box center [321, 63] width 23 height 14
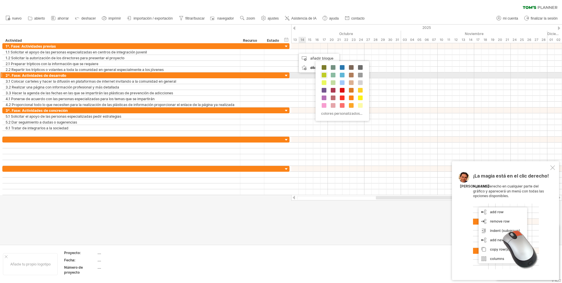
click at [324, 76] on span at bounding box center [324, 75] width 5 height 5
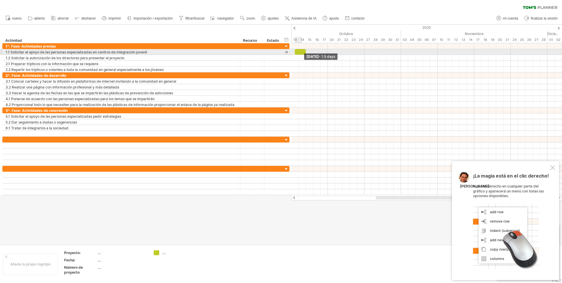
click at [305, 52] on span at bounding box center [306, 52] width 2 height 6
drag, startPoint x: 305, startPoint y: 51, endPoint x: 312, endPoint y: 51, distance: 6.8
click at [312, 51] on span at bounding box center [313, 52] width 2 height 6
click at [291, 51] on span at bounding box center [291, 52] width 2 height 6
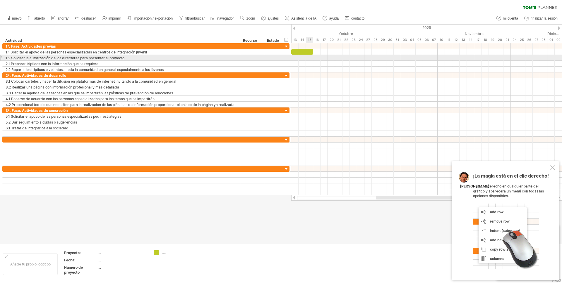
click at [309, 56] on div at bounding box center [426, 58] width 271 height 6
click at [310, 57] on div at bounding box center [426, 58] width 271 height 6
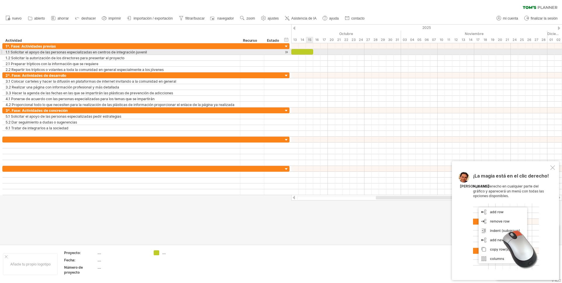
click at [309, 52] on div at bounding box center [302, 52] width 22 height 6
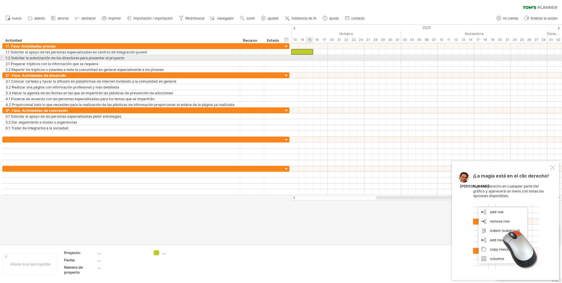
click at [310, 57] on div at bounding box center [426, 58] width 271 height 6
click at [309, 58] on div at bounding box center [426, 58] width 271 height 6
click at [315, 56] on div at bounding box center [426, 58] width 271 height 6
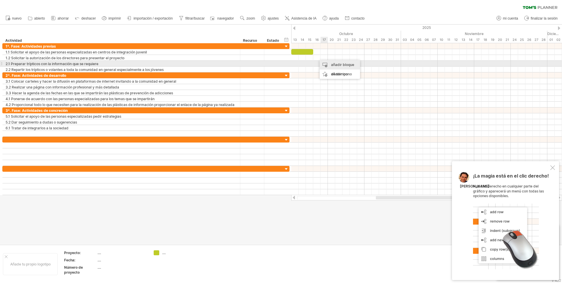
click at [329, 64] on div "añadir bloque de tiempo" at bounding box center [339, 69] width 40 height 19
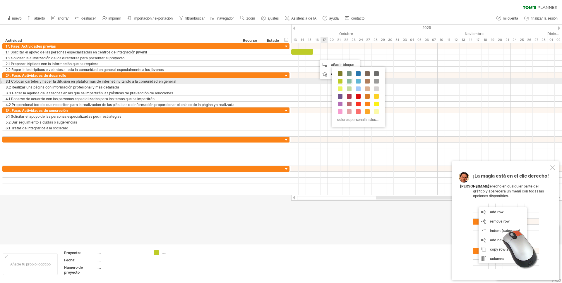
click at [348, 81] on span at bounding box center [349, 81] width 5 height 5
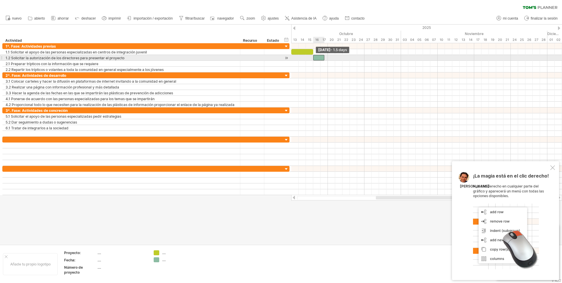
click at [314, 57] on span at bounding box center [313, 58] width 2 height 6
drag, startPoint x: 324, startPoint y: 58, endPoint x: 348, endPoint y: 56, distance: 24.7
click at [348, 56] on span at bounding box center [349, 58] width 2 height 6
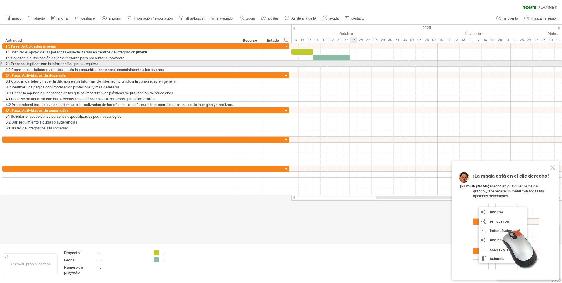
click at [353, 64] on div at bounding box center [426, 64] width 271 height 6
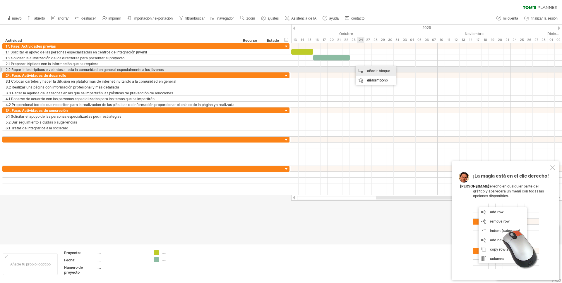
click at [371, 70] on font "añadir bloque de tiempo" at bounding box center [378, 76] width 23 height 14
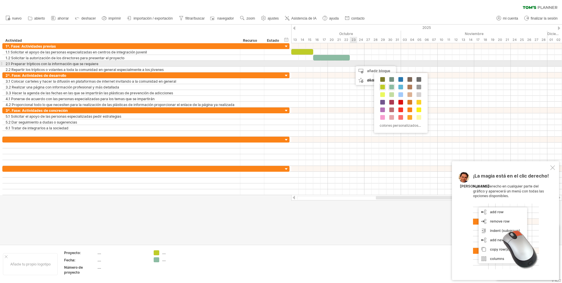
click at [354, 63] on div at bounding box center [426, 64] width 271 height 6
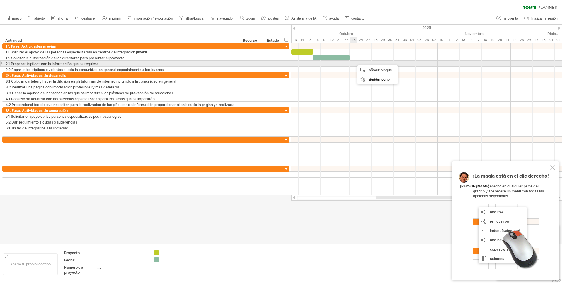
click at [354, 63] on div at bounding box center [426, 64] width 271 height 6
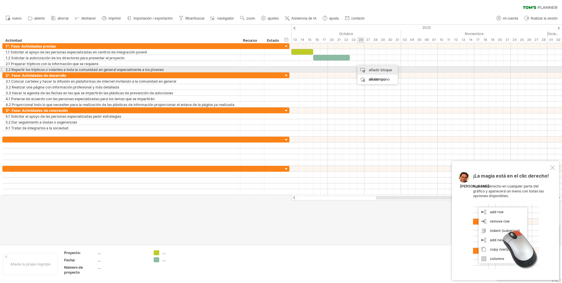
click at [369, 69] on font "añadir bloque de tiempo" at bounding box center [380, 75] width 23 height 14
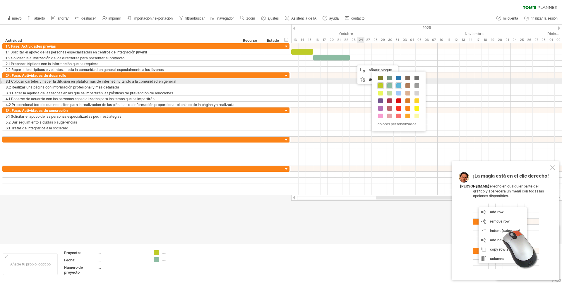
click at [400, 84] on span at bounding box center [398, 85] width 5 height 5
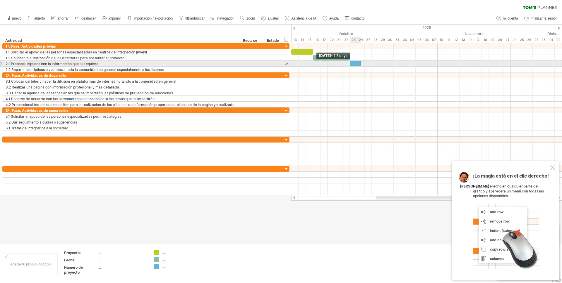
click at [351, 64] on div at bounding box center [355, 64] width 11 height 6
drag, startPoint x: 361, startPoint y: 63, endPoint x: 386, endPoint y: 63, distance: 24.3
click at [386, 63] on span at bounding box center [386, 64] width 2 height 6
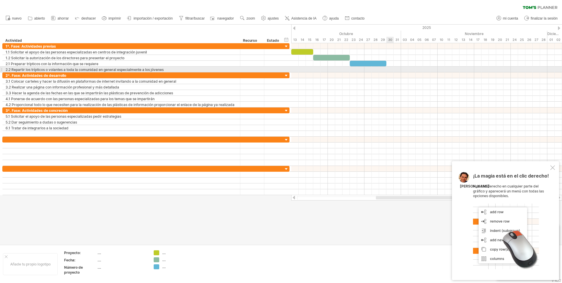
click at [388, 68] on div at bounding box center [426, 70] width 271 height 6
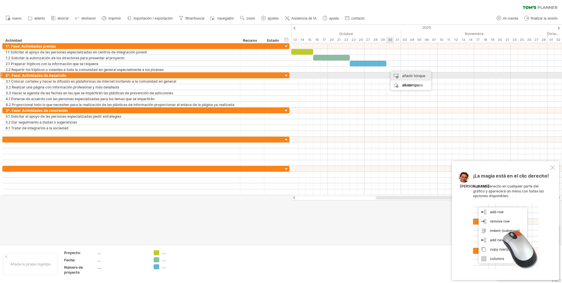
click at [394, 73] on div "añadir bloque de tiempo" at bounding box center [411, 80] width 40 height 19
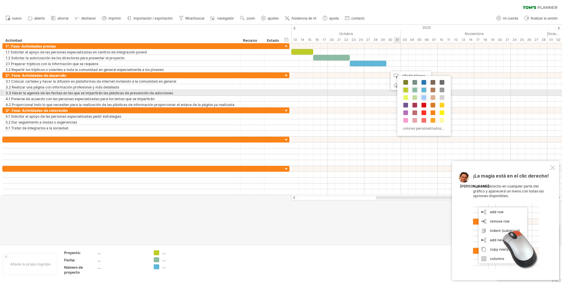
click at [425, 95] on div at bounding box center [423, 97] width 6 height 6
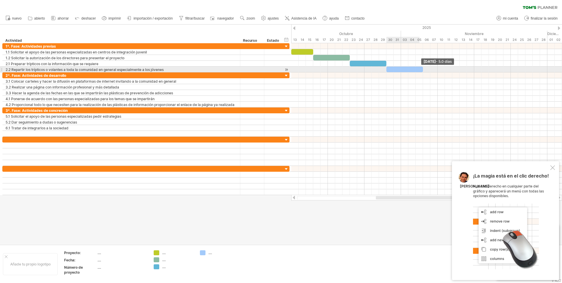
drag, startPoint x: 393, startPoint y: 70, endPoint x: 421, endPoint y: 68, distance: 27.8
click at [421, 68] on div at bounding box center [404, 70] width 37 height 6
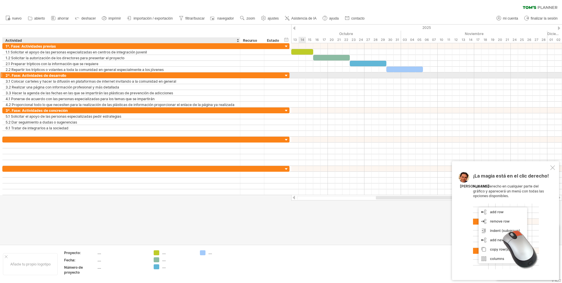
click at [68, 75] on div "2ª. Fase: Actividades de desarrollo" at bounding box center [121, 76] width 231 height 6
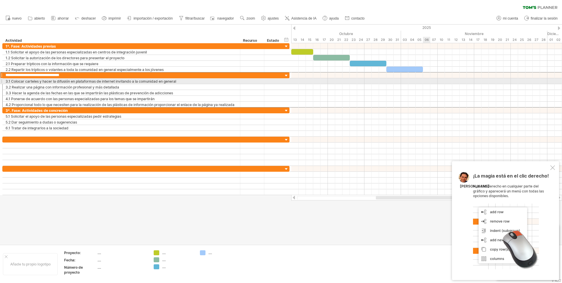
click at [424, 79] on div at bounding box center [426, 81] width 271 height 6
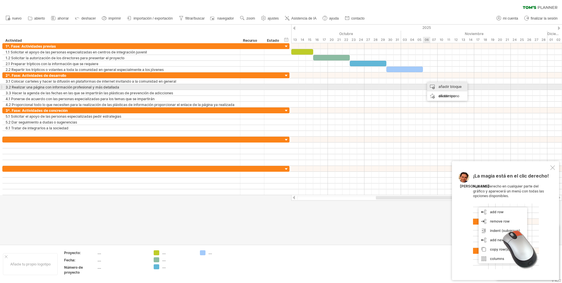
click at [429, 86] on div "añadir bloque de tiempo" at bounding box center [447, 91] width 40 height 19
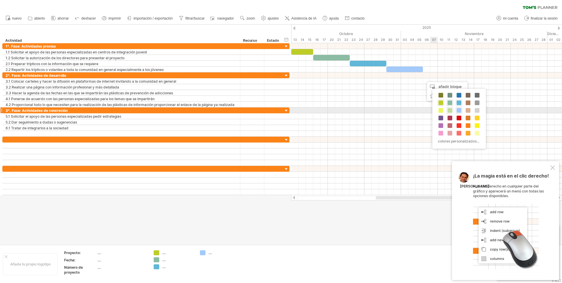
click at [450, 110] on span at bounding box center [449, 110] width 5 height 5
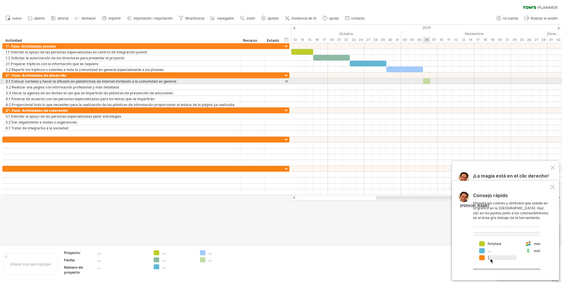
click at [429, 80] on div at bounding box center [426, 81] width 7 height 6
drag, startPoint x: 430, startPoint y: 81, endPoint x: 451, endPoint y: 80, distance: 20.8
click at [451, 80] on div at bounding box center [437, 81] width 29 height 6
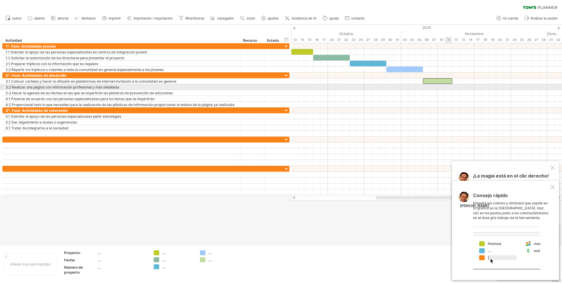
click at [448, 87] on div at bounding box center [426, 87] width 271 height 6
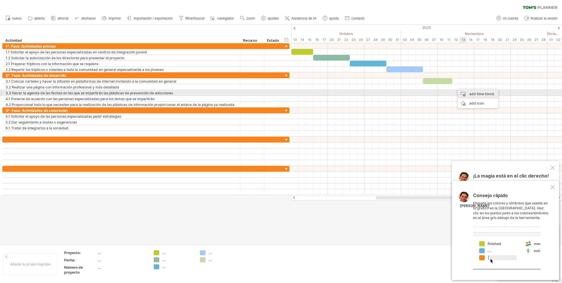
click at [468, 92] on div "add time block" at bounding box center [478, 94] width 40 height 9
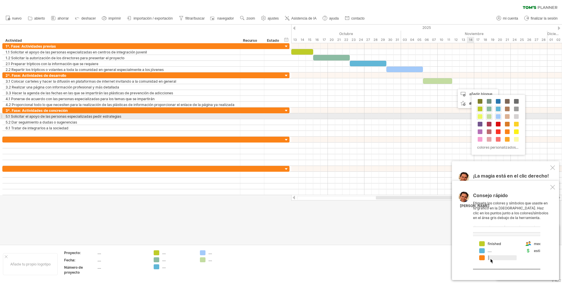
click at [481, 116] on span at bounding box center [479, 116] width 5 height 5
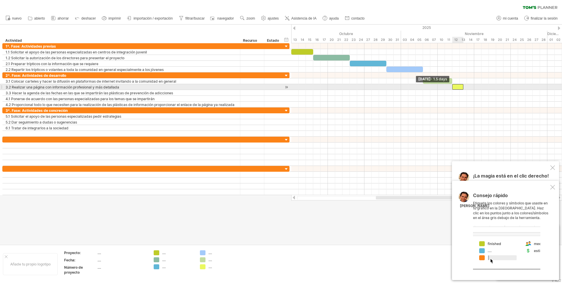
click at [453, 87] on span at bounding box center [452, 87] width 2 height 6
drag, startPoint x: 463, startPoint y: 87, endPoint x: 487, endPoint y: 85, distance: 24.3
click at [487, 85] on div at bounding box center [470, 87] width 37 height 6
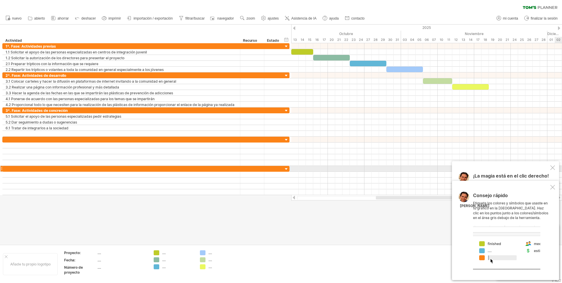
click at [554, 166] on div at bounding box center [552, 168] width 5 height 5
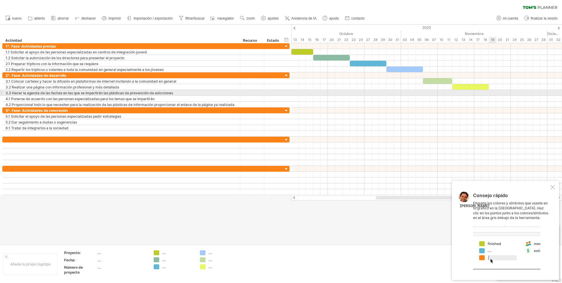
click at [490, 92] on div at bounding box center [426, 93] width 271 height 6
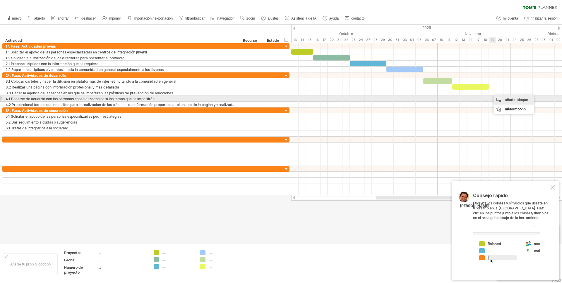
click at [500, 99] on div "añadir bloque de tiempo" at bounding box center [513, 104] width 40 height 19
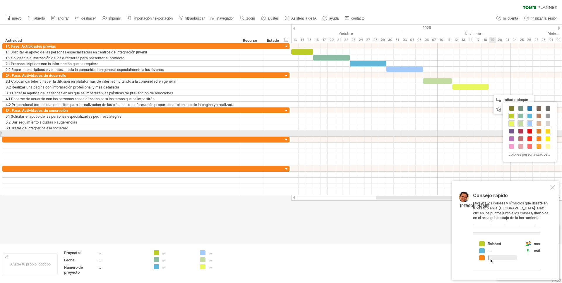
click at [549, 131] on span at bounding box center [547, 131] width 5 height 5
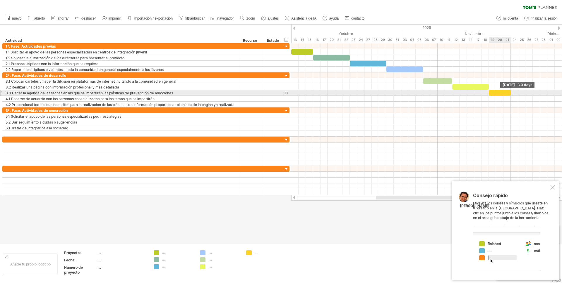
drag, startPoint x: 496, startPoint y: 92, endPoint x: 511, endPoint y: 92, distance: 14.9
click at [511, 92] on span at bounding box center [510, 93] width 2 height 6
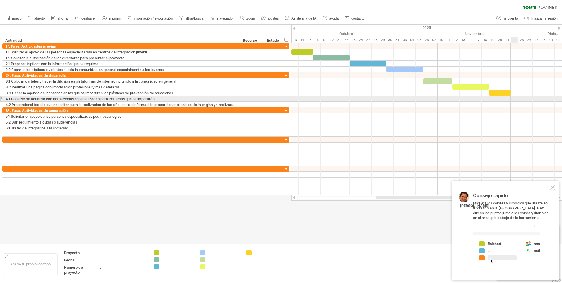
click at [513, 99] on div at bounding box center [426, 99] width 271 height 6
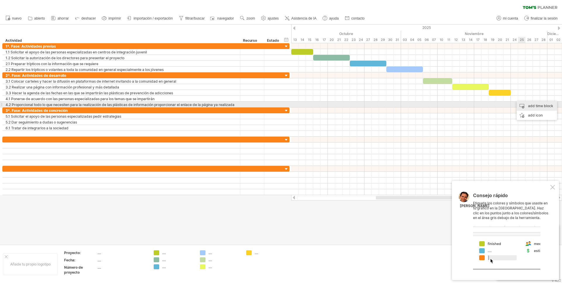
click at [525, 106] on div "add time block" at bounding box center [536, 106] width 40 height 9
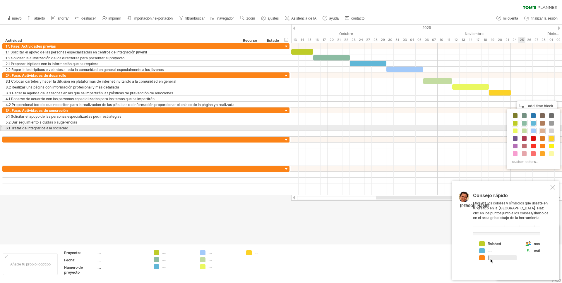
drag, startPoint x: 543, startPoint y: 131, endPoint x: 533, endPoint y: 115, distance: 18.8
click at [543, 131] on span at bounding box center [542, 131] width 5 height 5
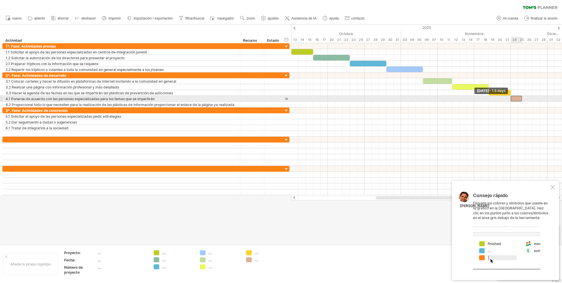
drag, startPoint x: 514, startPoint y: 98, endPoint x: 511, endPoint y: 98, distance: 3.2
click at [511, 98] on span at bounding box center [510, 99] width 2 height 6
drag, startPoint x: 521, startPoint y: 98, endPoint x: 531, endPoint y: 98, distance: 10.0
click at [531, 98] on div at bounding box center [522, 99] width 22 height 6
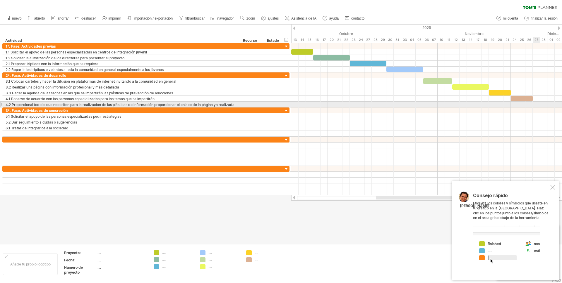
click at [535, 104] on div at bounding box center [426, 105] width 271 height 6
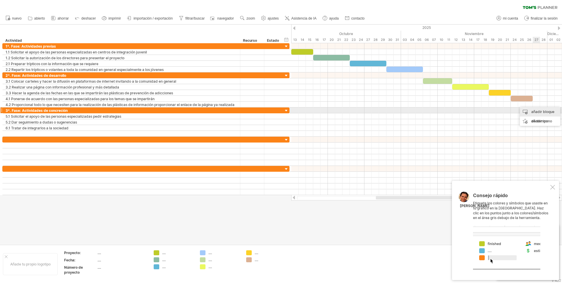
click at [536, 111] on font "añadir bloque de tiempo" at bounding box center [542, 117] width 23 height 14
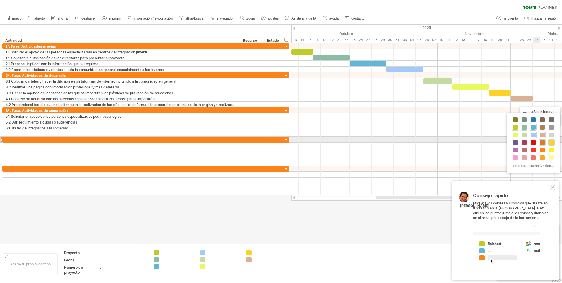
click at [540, 142] on span at bounding box center [542, 142] width 5 height 5
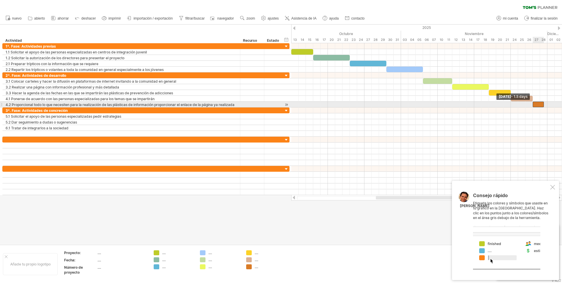
click at [534, 104] on div at bounding box center [537, 105] width 11 height 6
drag, startPoint x: 543, startPoint y: 104, endPoint x: 546, endPoint y: 104, distance: 3.0
click at [546, 104] on span at bounding box center [547, 105] width 2 height 6
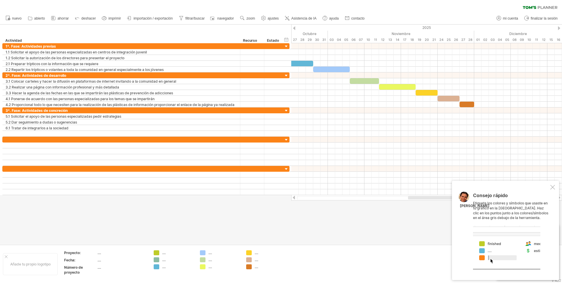
drag, startPoint x: 406, startPoint y: 197, endPoint x: 439, endPoint y: 196, distance: 32.2
click at [439, 196] on div at bounding box center [426, 198] width 271 height 6
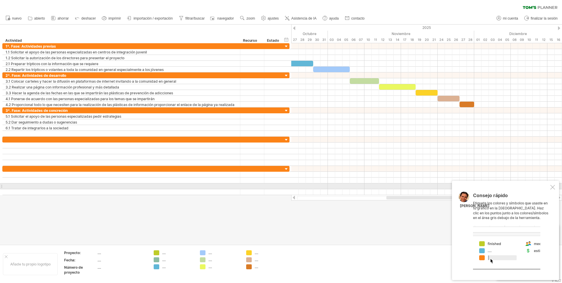
click at [553, 188] on div at bounding box center [552, 187] width 5 height 5
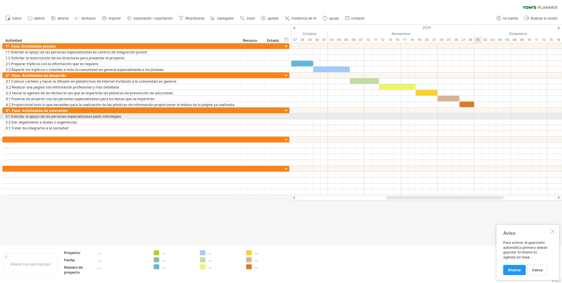
click at [477, 115] on div at bounding box center [426, 117] width 271 height 6
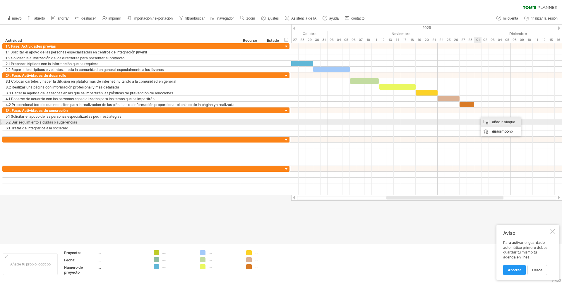
click at [497, 121] on font "añadir bloque de tiempo" at bounding box center [503, 127] width 23 height 14
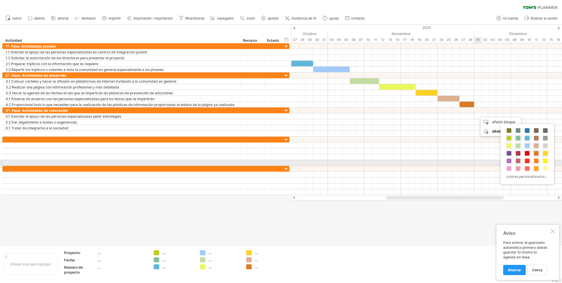
click at [535, 166] on div at bounding box center [536, 169] width 6 height 6
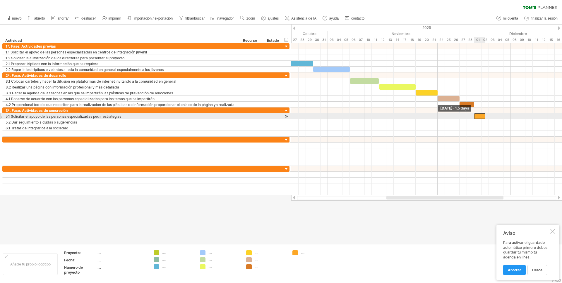
click at [475, 115] on span at bounding box center [474, 117] width 2 height 6
drag, startPoint x: 485, startPoint y: 116, endPoint x: 494, endPoint y: 116, distance: 9.4
click at [494, 116] on div at bounding box center [485, 117] width 22 height 6
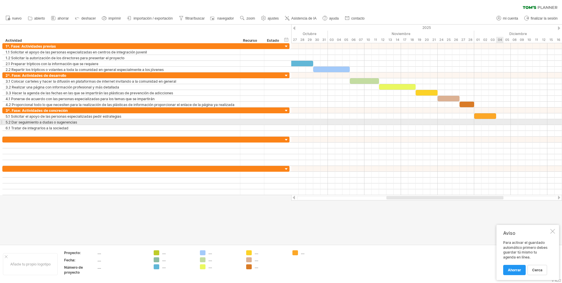
click at [499, 121] on div at bounding box center [426, 122] width 271 height 6
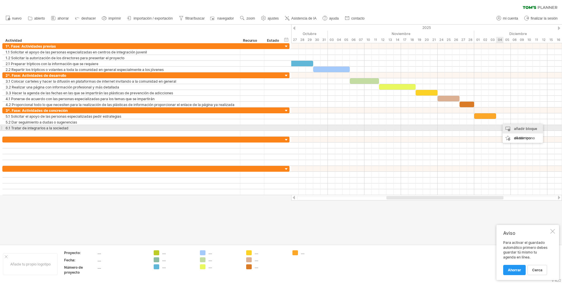
click at [517, 128] on font "añadir bloque de tiempo" at bounding box center [525, 134] width 23 height 14
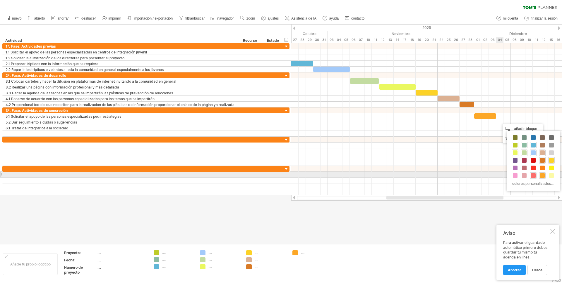
click at [533, 175] on span at bounding box center [533, 175] width 5 height 5
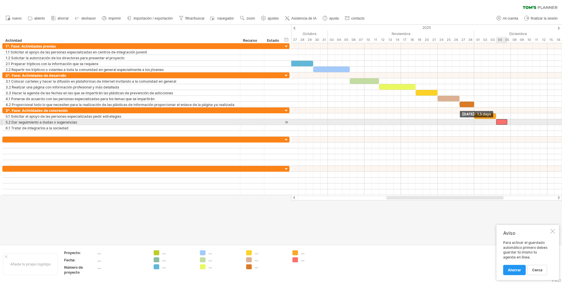
drag, startPoint x: 499, startPoint y: 122, endPoint x: 495, endPoint y: 121, distance: 3.7
click at [495, 121] on span at bounding box center [496, 122] width 2 height 6
drag, startPoint x: 508, startPoint y: 122, endPoint x: 518, endPoint y: 121, distance: 10.6
click at [518, 121] on span at bounding box center [518, 122] width 2 height 6
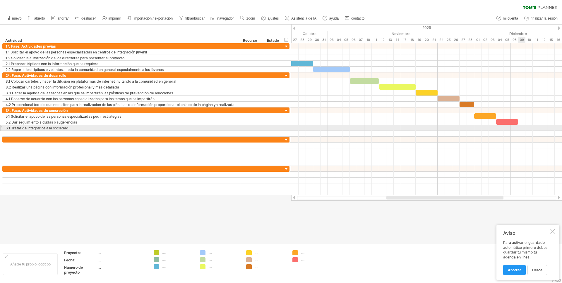
click at [520, 128] on div at bounding box center [426, 128] width 271 height 6
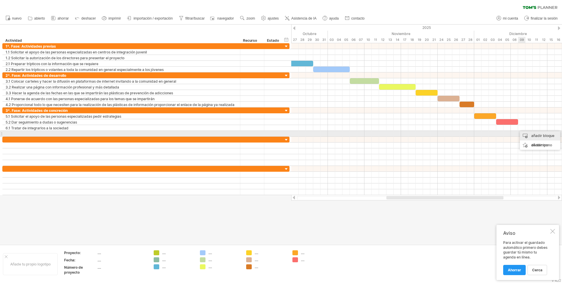
click at [528, 134] on div "añadir bloque de tiempo" at bounding box center [540, 140] width 40 height 19
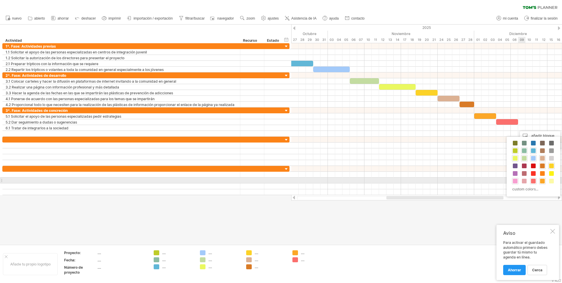
click at [515, 180] on span at bounding box center [515, 181] width 5 height 5
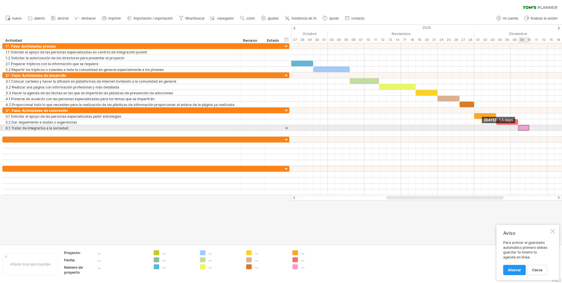
drag, startPoint x: 521, startPoint y: 128, endPoint x: 518, endPoint y: 127, distance: 3.6
click at [518, 127] on span at bounding box center [518, 128] width 2 height 6
drag, startPoint x: 529, startPoint y: 128, endPoint x: 532, endPoint y: 127, distance: 3.5
click at [532, 127] on span at bounding box center [532, 128] width 2 height 6
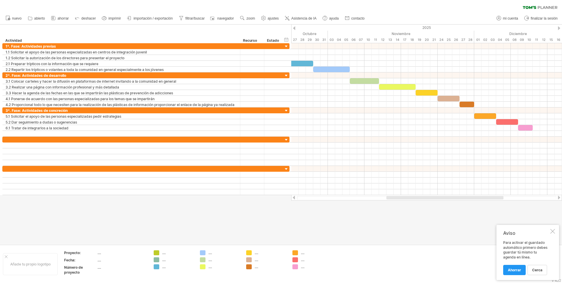
drag, startPoint x: 402, startPoint y: 196, endPoint x: 346, endPoint y: 197, distance: 56.2
click at [346, 197] on div at bounding box center [426, 198] width 271 height 6
click at [335, 197] on div at bounding box center [426, 198] width 259 height 4
click at [518, 198] on div at bounding box center [426, 198] width 259 height 4
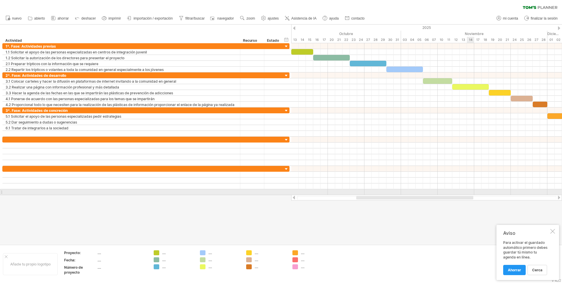
drag, startPoint x: 502, startPoint y: 198, endPoint x: 472, endPoint y: 193, distance: 30.6
click at [472, 193] on div "Intentando acceder a [DOMAIN_NAME] . Conectado de nuevo... 0% borrar filtro" at bounding box center [281, 141] width 562 height 283
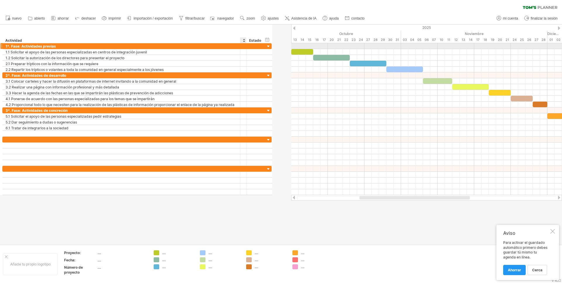
drag, startPoint x: 263, startPoint y: 46, endPoint x: 236, endPoint y: 44, distance: 27.8
click at [236, 44] on div "**********" at bounding box center [136, 46] width 269 height 6
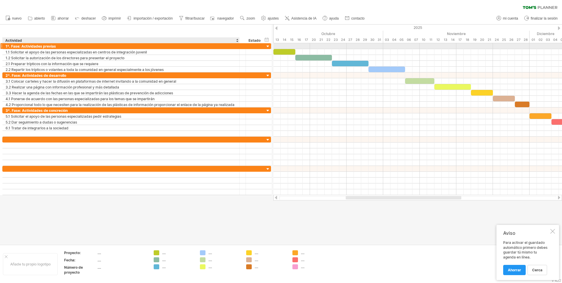
click at [238, 47] on div at bounding box center [238, 46] width 3 height 6
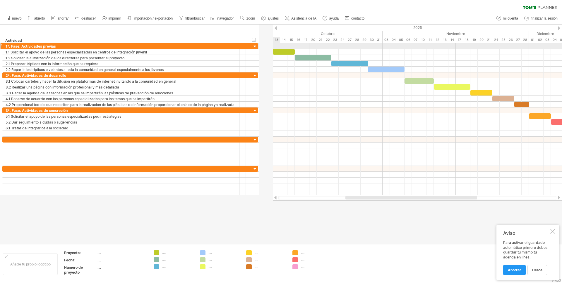
drag, startPoint x: 271, startPoint y: 44, endPoint x: 250, endPoint y: 45, distance: 20.5
click at [250, 45] on div "**********" at bounding box center [130, 46] width 256 height 6
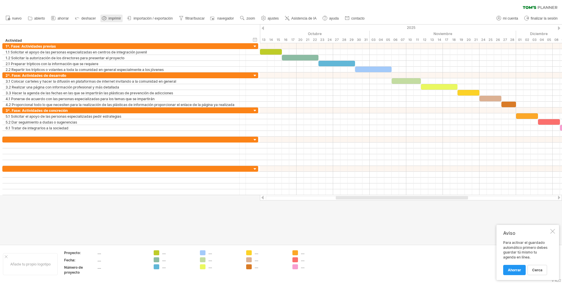
click at [112, 18] on font "imprimir" at bounding box center [114, 18] width 13 height 4
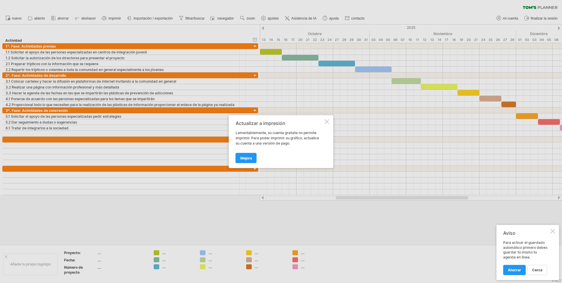
click at [325, 121] on div at bounding box center [326, 121] width 5 height 5
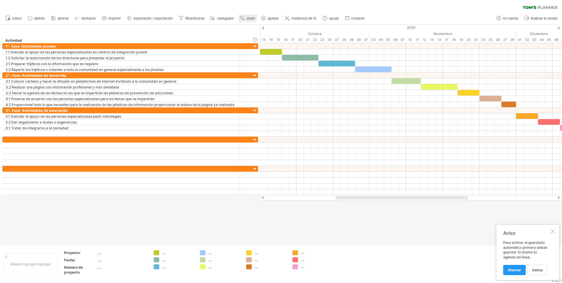
click at [248, 18] on font "zoom" at bounding box center [250, 18] width 8 height 4
click at [322, 197] on div at bounding box center [410, 198] width 291 height 4
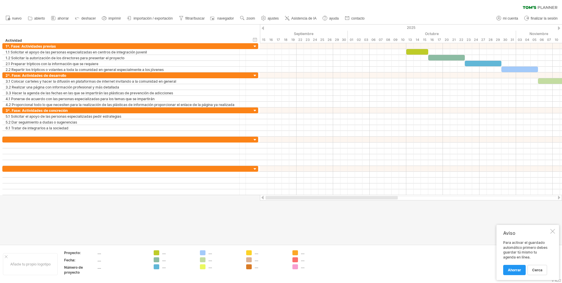
drag, startPoint x: 353, startPoint y: 198, endPoint x: 264, endPoint y: 200, distance: 88.7
click at [264, 200] on div at bounding box center [411, 198] width 302 height 6
click at [552, 232] on div at bounding box center [552, 231] width 5 height 5
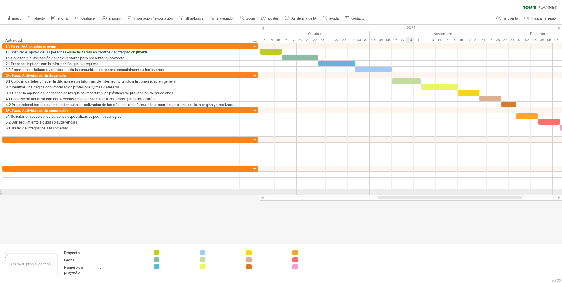
drag, startPoint x: 355, startPoint y: 198, endPoint x: 411, endPoint y: 191, distance: 56.4
click at [411, 191] on div "Intentando acceder a [DOMAIN_NAME] . Conectado de nuevo... 0% borrar filtro" at bounding box center [281, 141] width 562 height 283
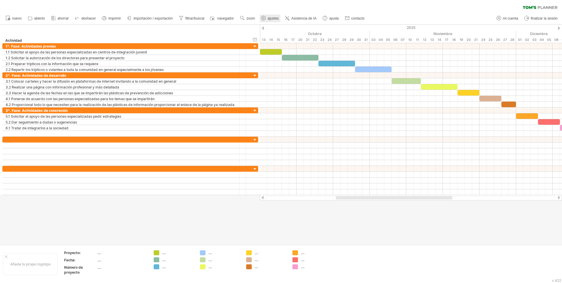
click at [271, 17] on font "ajustes" at bounding box center [272, 18] width 11 height 4
select select "*"
select select "**"
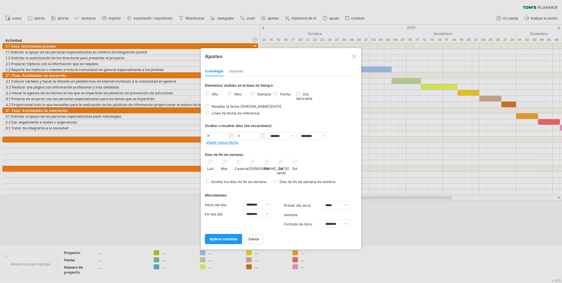
click at [356, 57] on div at bounding box center [354, 56] width 5 height 5
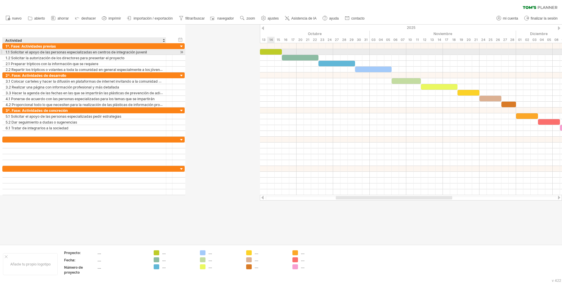
drag, startPoint x: 239, startPoint y: 51, endPoint x: 166, endPoint y: 53, distance: 73.5
click at [166, 53] on div at bounding box center [165, 52] width 3 height 6
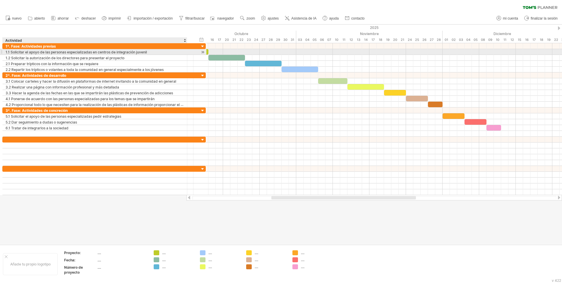
drag, startPoint x: 164, startPoint y: 52, endPoint x: 185, endPoint y: 52, distance: 21.1
click at [185, 52] on div at bounding box center [186, 52] width 3 height 6
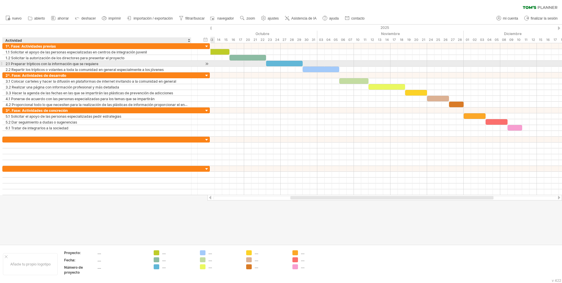
drag, startPoint x: 186, startPoint y: 62, endPoint x: 190, endPoint y: 62, distance: 4.1
click at [190, 62] on div at bounding box center [190, 64] width 3 height 6
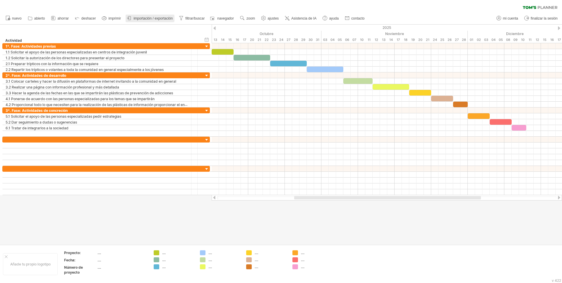
click at [147, 18] on font "importación / exportación" at bounding box center [152, 18] width 39 height 4
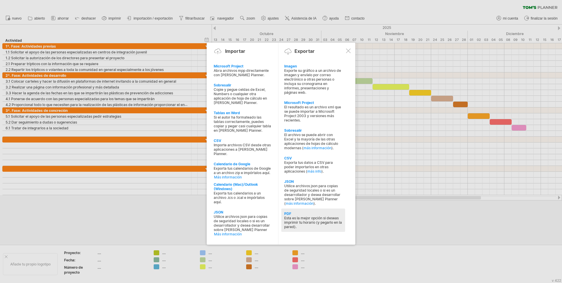
click at [307, 219] on font "Esta es la mejor opción si deseas imprimir tu horario (y pegarlo en la pared)." at bounding box center [313, 222] width 58 height 13
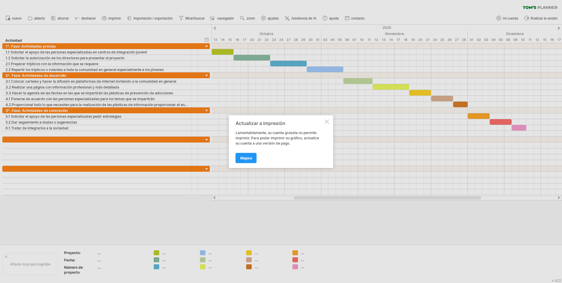
click at [327, 121] on div at bounding box center [326, 121] width 5 height 5
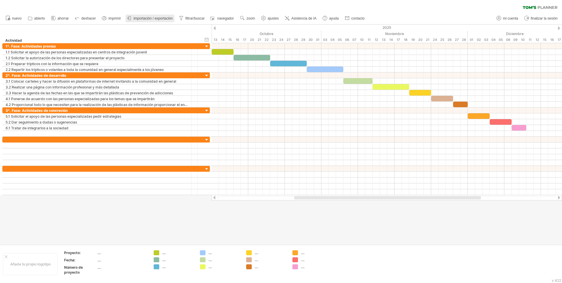
click at [161, 17] on font "importación / exportación" at bounding box center [152, 18] width 39 height 4
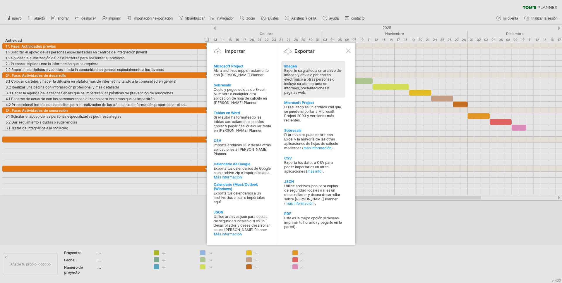
click at [290, 69] on font "Exporte su gráfico a un archivo de imagen y envíelo por correo electrónico a ot…" at bounding box center [312, 81] width 57 height 26
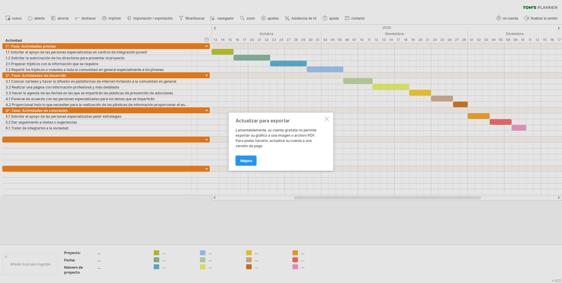
click at [327, 121] on div at bounding box center [326, 119] width 5 height 5
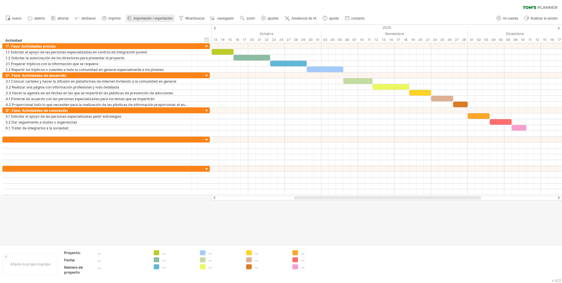
click at [145, 17] on font "importación / exportación" at bounding box center [152, 18] width 39 height 4
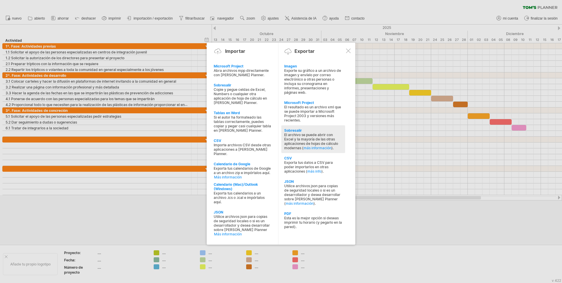
click at [298, 134] on font "El archivo se puede abrir con Excel y la mayoría de las otras aplicaciones de h…" at bounding box center [311, 142] width 54 height 18
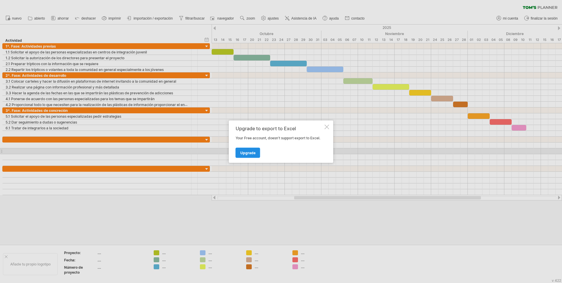
click at [245, 153] on span "Upgrade" at bounding box center [247, 153] width 15 height 4
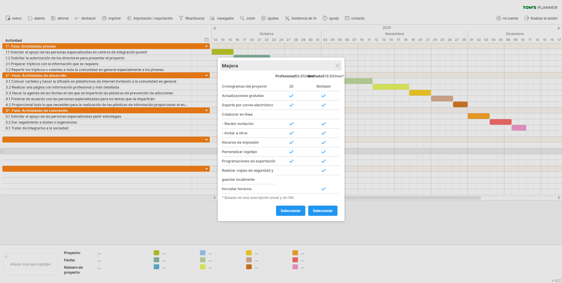
click at [340, 67] on div "Mejora" at bounding box center [281, 65] width 118 height 11
click at [336, 65] on div at bounding box center [337, 65] width 5 height 5
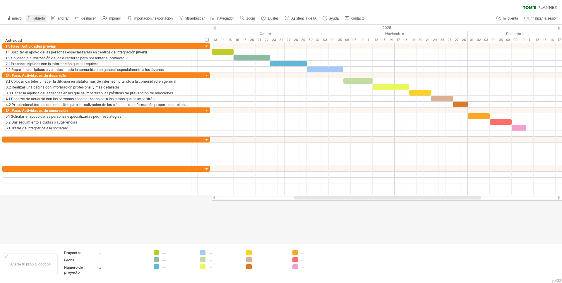
click at [36, 17] on font "abierto" at bounding box center [39, 18] width 11 height 4
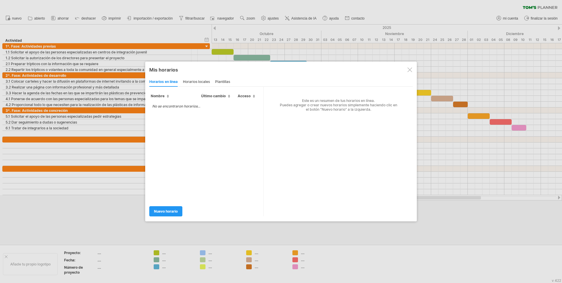
click at [409, 69] on div at bounding box center [409, 70] width 5 height 5
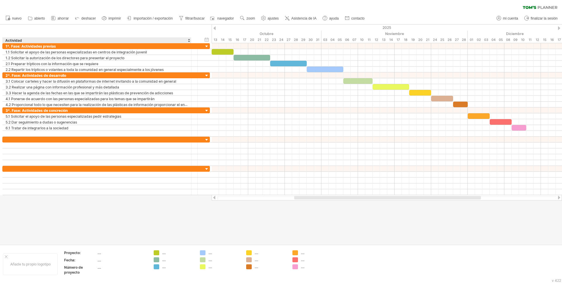
click at [56, 40] on div "Actividad" at bounding box center [96, 40] width 183 height 6
type input "*"
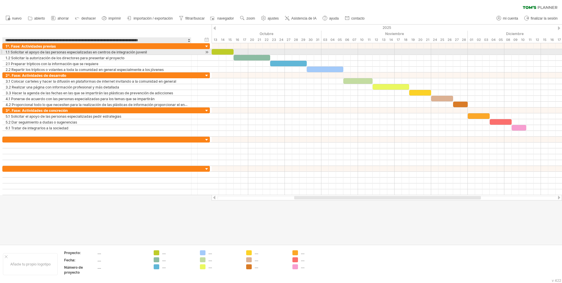
type input "**********"
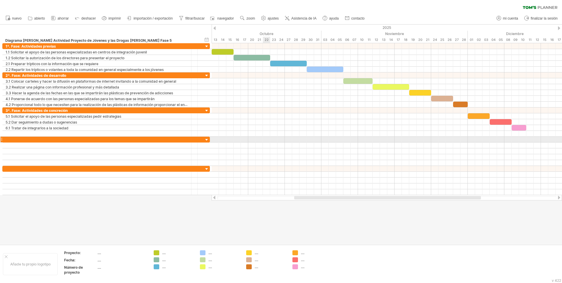
click at [1, 139] on div at bounding box center [1, 140] width 2 height 6
click at [208, 139] on div at bounding box center [207, 141] width 6 height 6
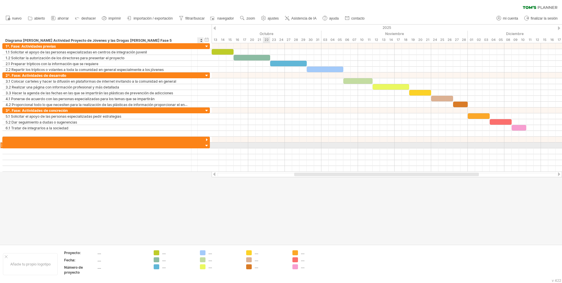
click at [206, 145] on div at bounding box center [207, 146] width 6 height 6
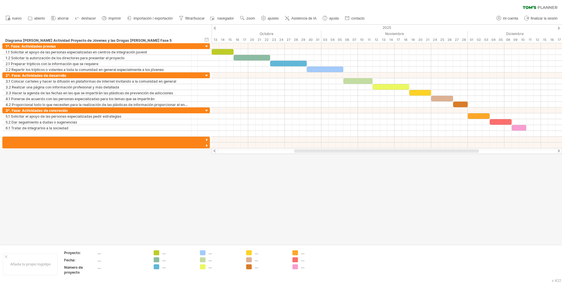
drag, startPoint x: 521, startPoint y: 6, endPoint x: 556, endPoint y: 6, distance: 35.7
click at [556, 6] on div "borrar filtro volver a aplicar el filtro" at bounding box center [281, 6] width 562 height 12
